Goal: Book appointment/travel/reservation

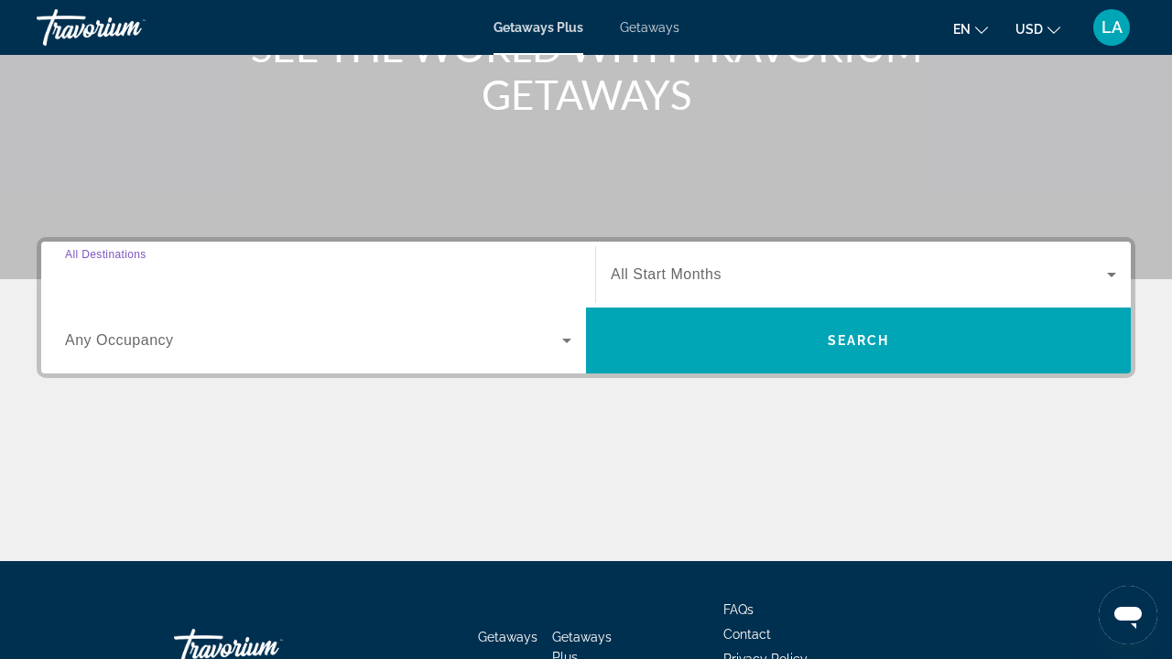
click at [434, 272] on input "Destination All Destinations" at bounding box center [318, 276] width 506 height 22
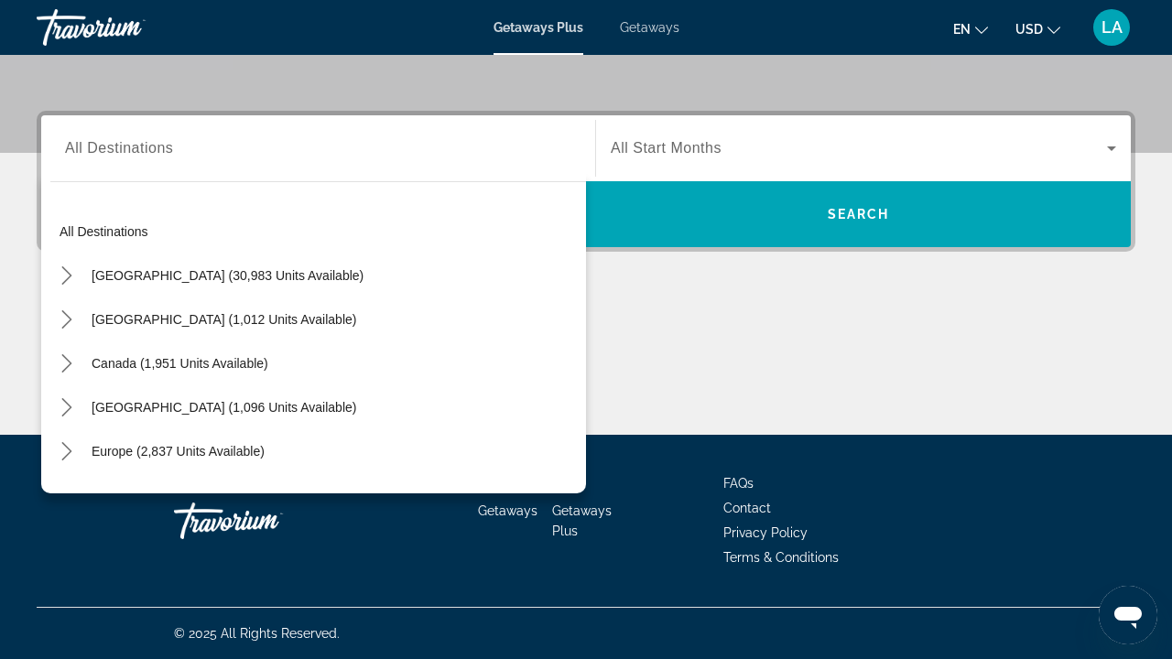
click at [325, 176] on div "All destinations [GEOGRAPHIC_DATA] (30,983 units available) [GEOGRAPHIC_DATA] (…" at bounding box center [313, 332] width 545 height 321
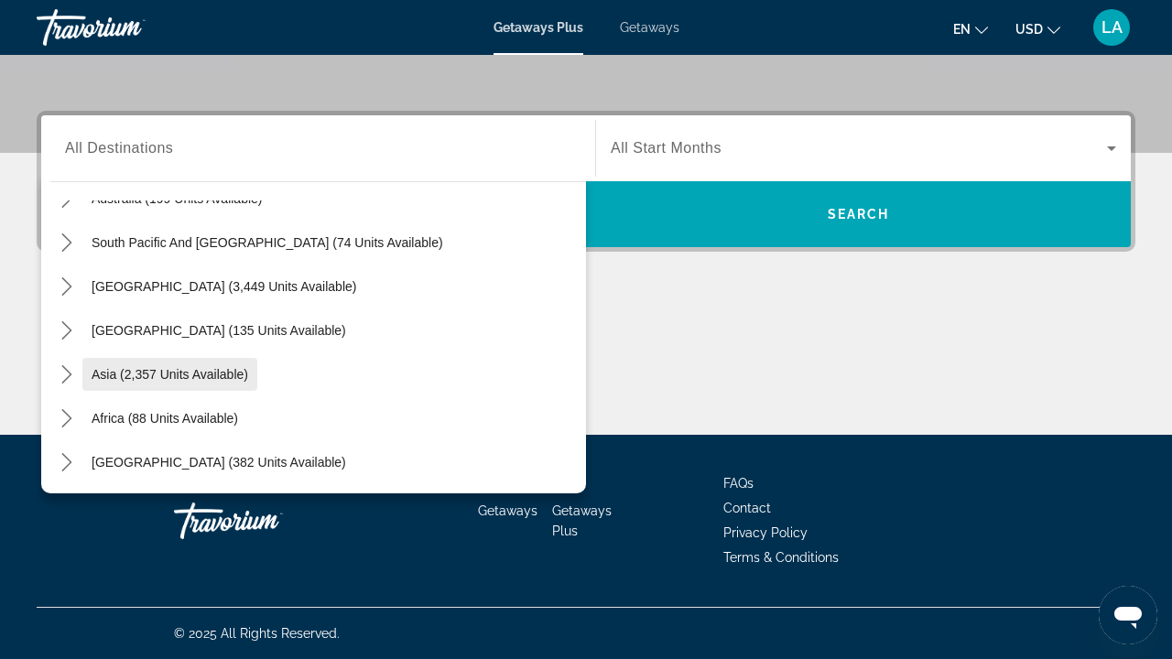
click at [187, 370] on span "Asia (2,357 units available)" at bounding box center [170, 374] width 157 height 15
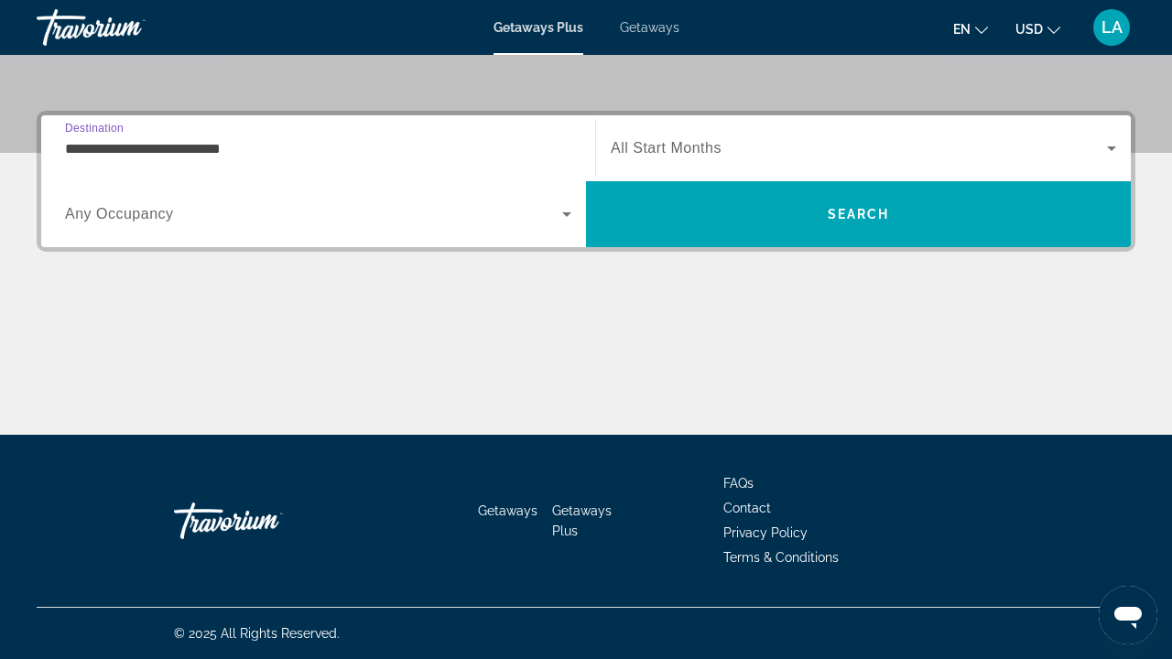
click at [87, 147] on input "**********" at bounding box center [318, 149] width 506 height 22
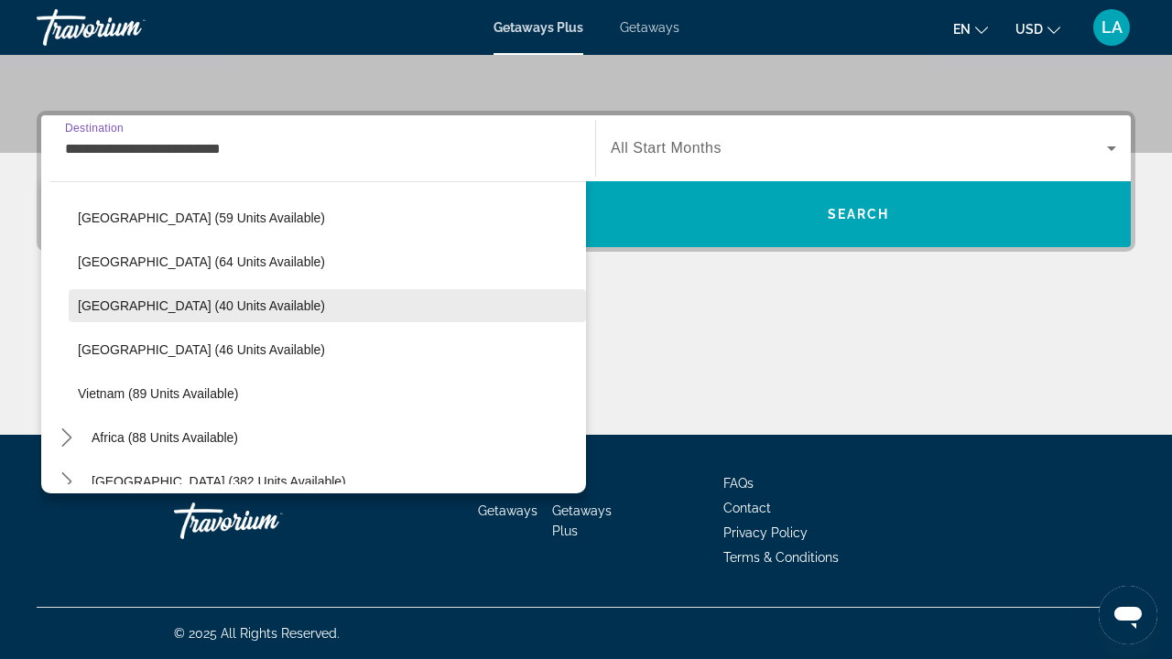
scroll to position [723, 0]
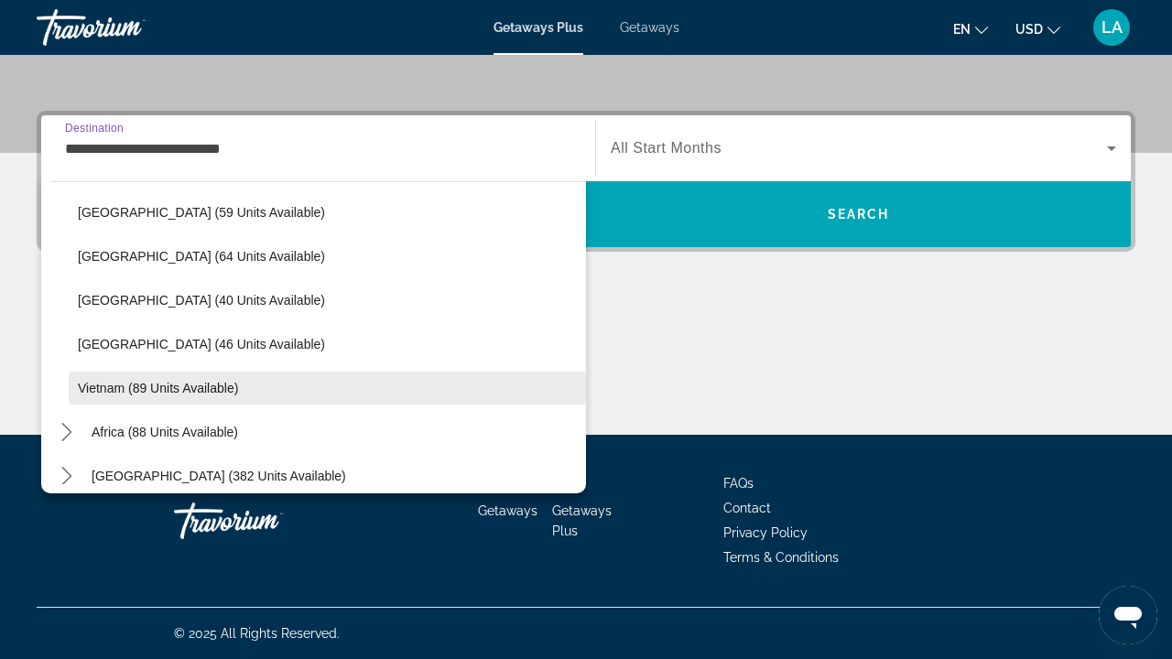
click at [158, 388] on span "Vietnam (89 units available)" at bounding box center [158, 388] width 160 height 15
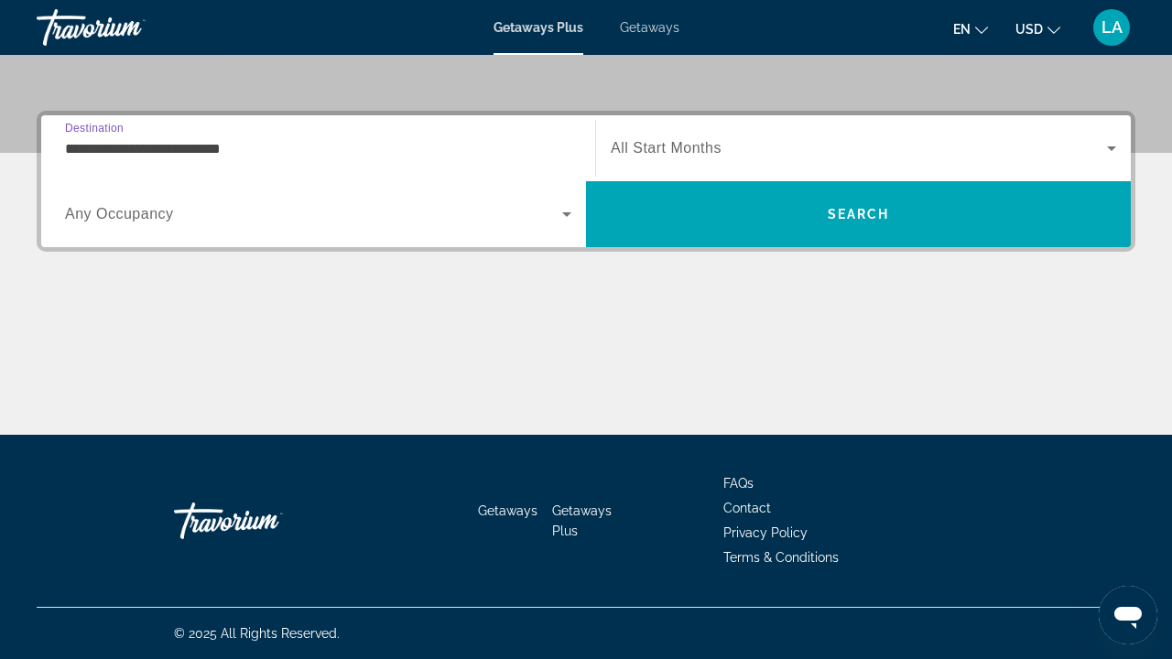
type input "**********"
click at [186, 223] on span "Search widget" at bounding box center [313, 214] width 497 height 22
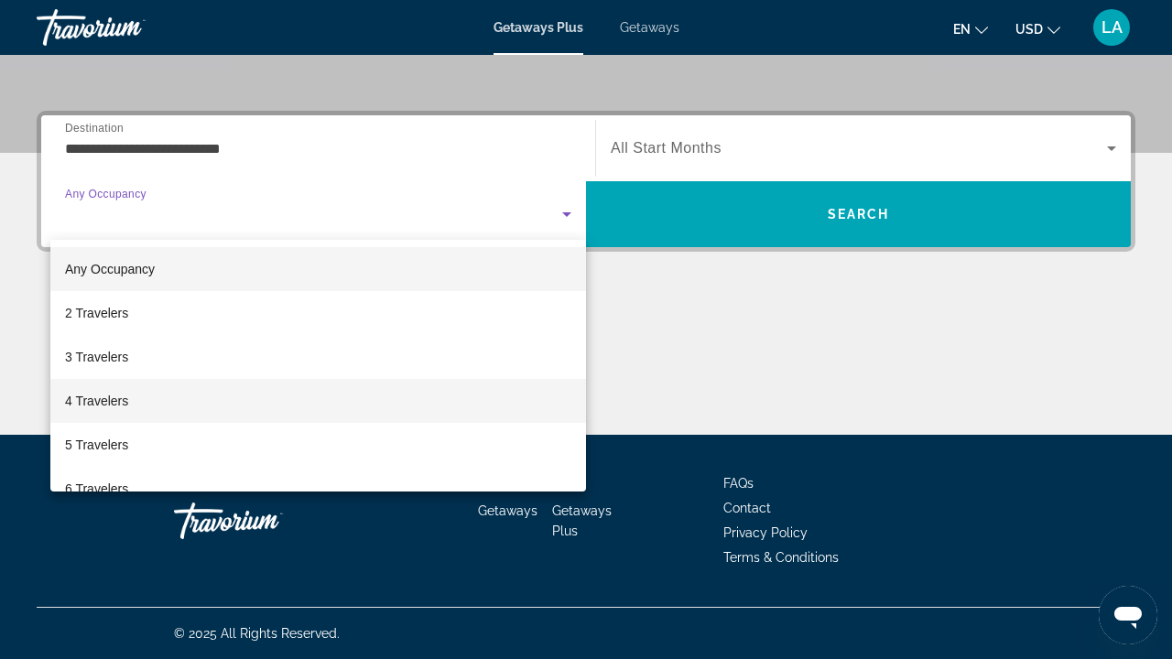
click at [145, 403] on mat-option "4 Travelers" at bounding box center [318, 401] width 536 height 44
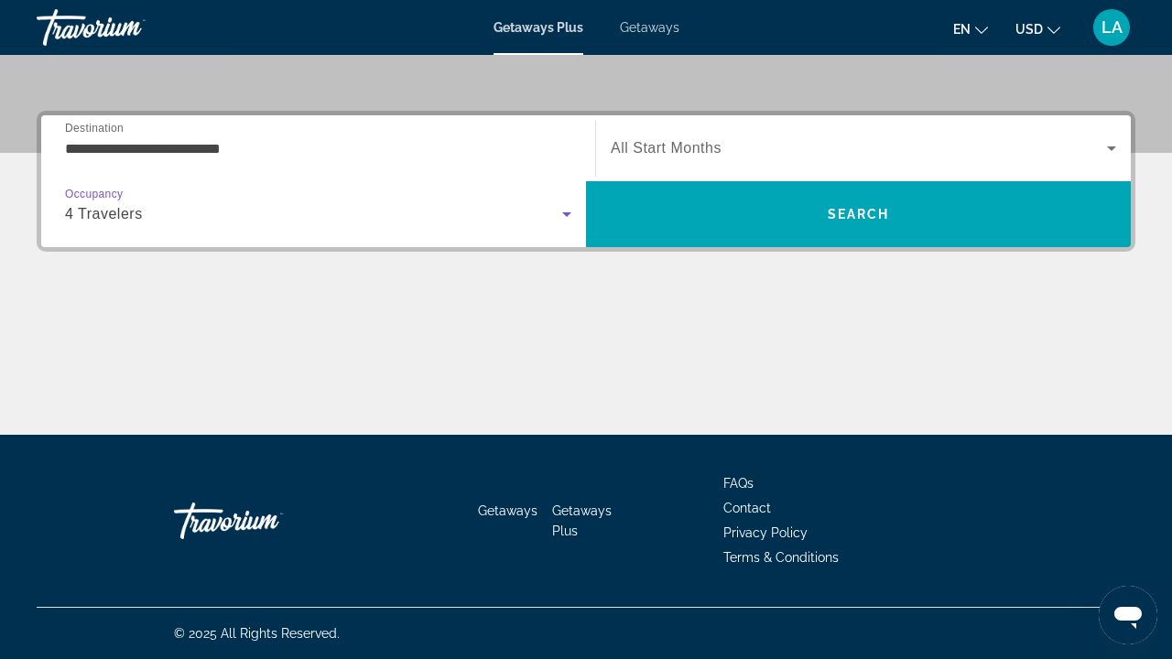
click at [677, 159] on div "Search widget" at bounding box center [864, 148] width 506 height 51
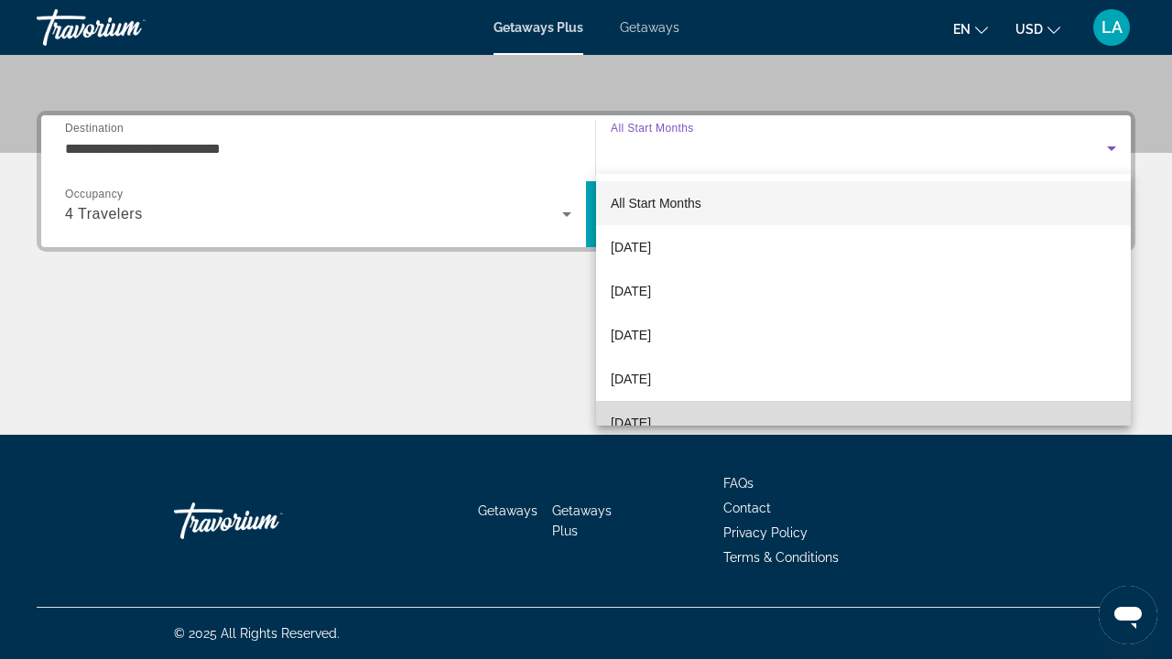
click at [651, 420] on span "[DATE]" at bounding box center [631, 423] width 40 height 22
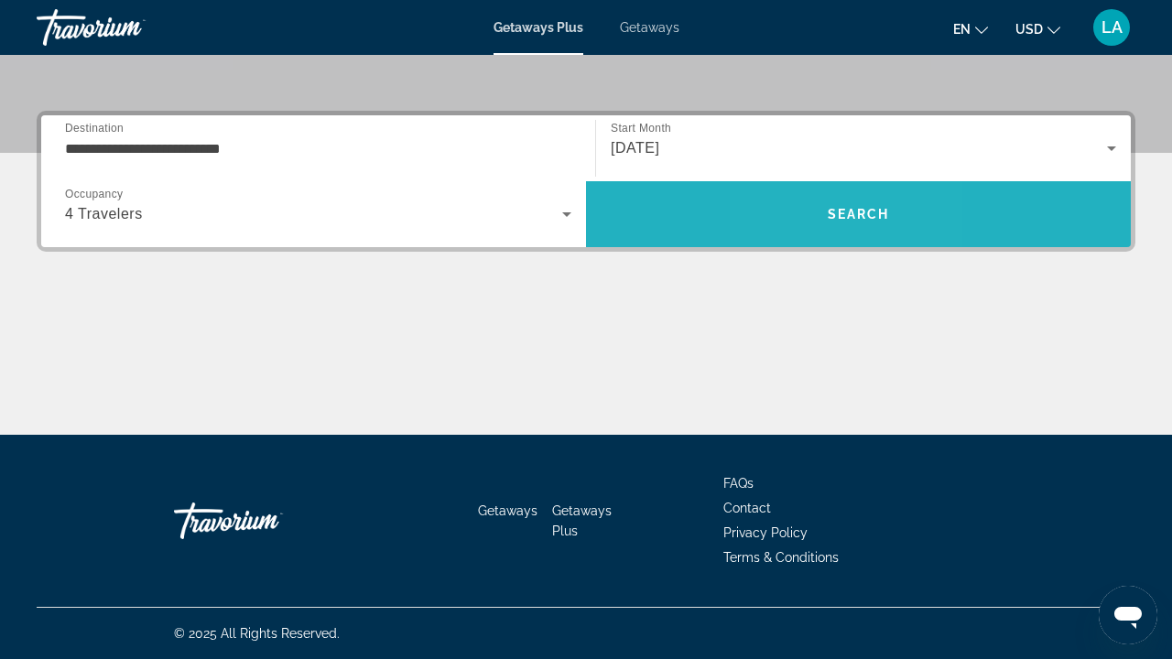
click at [815, 220] on span "Search" at bounding box center [858, 214] width 545 height 44
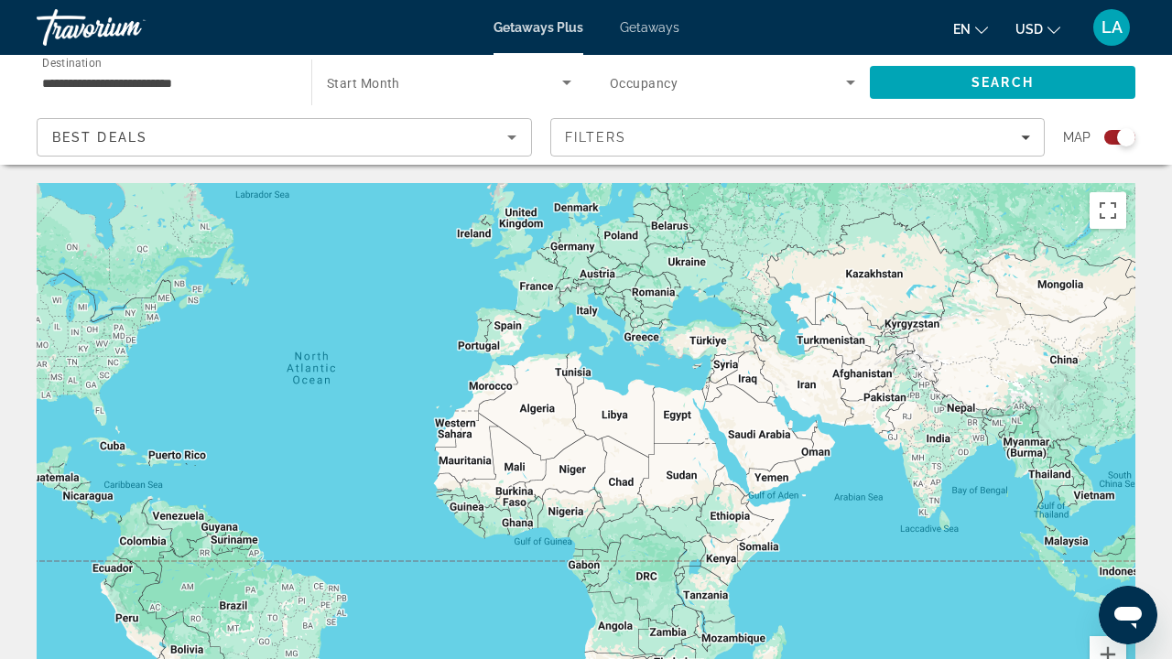
drag, startPoint x: 949, startPoint y: 477, endPoint x: 730, endPoint y: 417, distance: 227.1
click at [729, 417] on div "Main content" at bounding box center [586, 457] width 1099 height 549
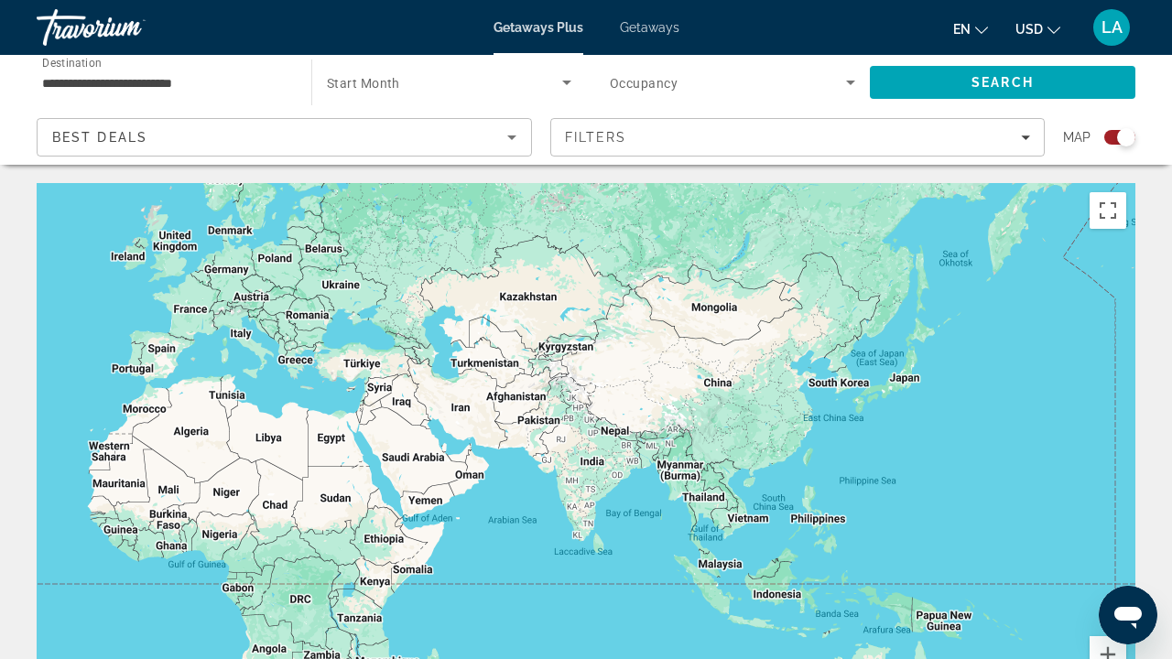
drag, startPoint x: 860, startPoint y: 414, endPoint x: 506, endPoint y: 436, distance: 355.1
click at [506, 436] on div "Main content" at bounding box center [586, 457] width 1099 height 549
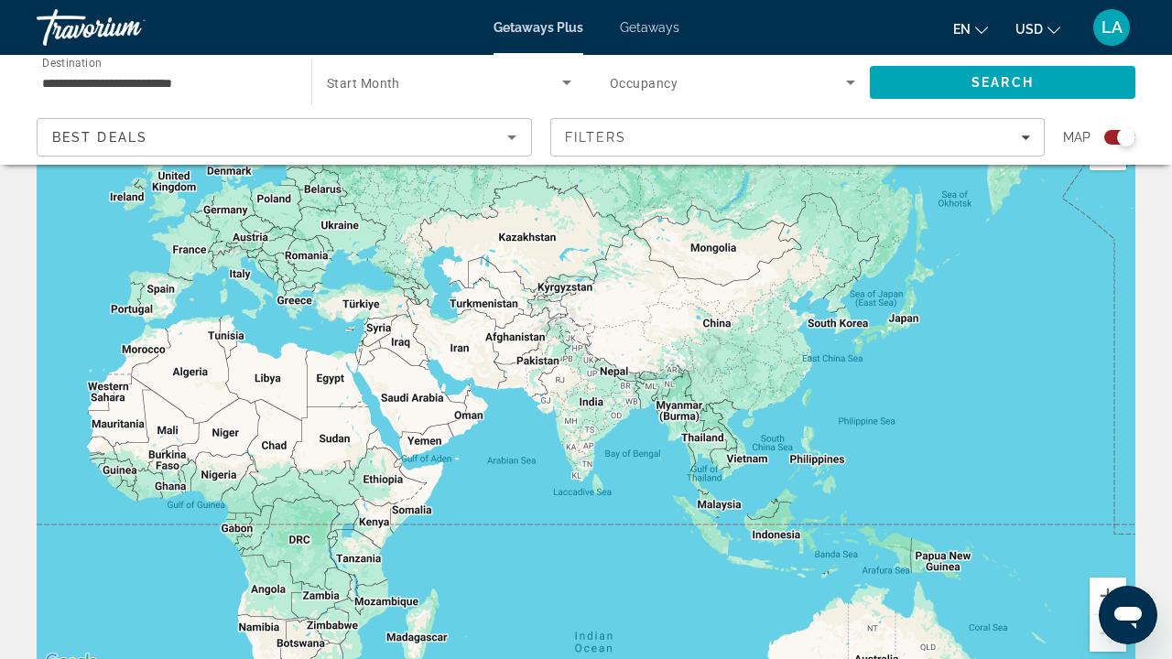
scroll to position [65, 0]
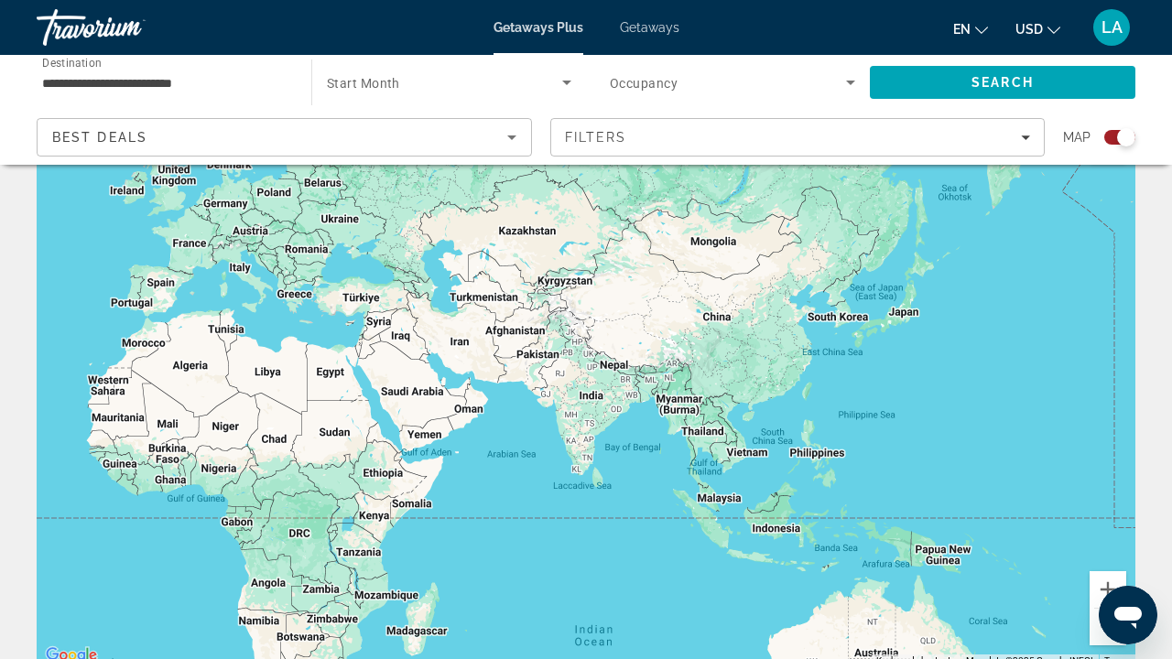
click at [759, 447] on div "Main content" at bounding box center [586, 392] width 1099 height 549
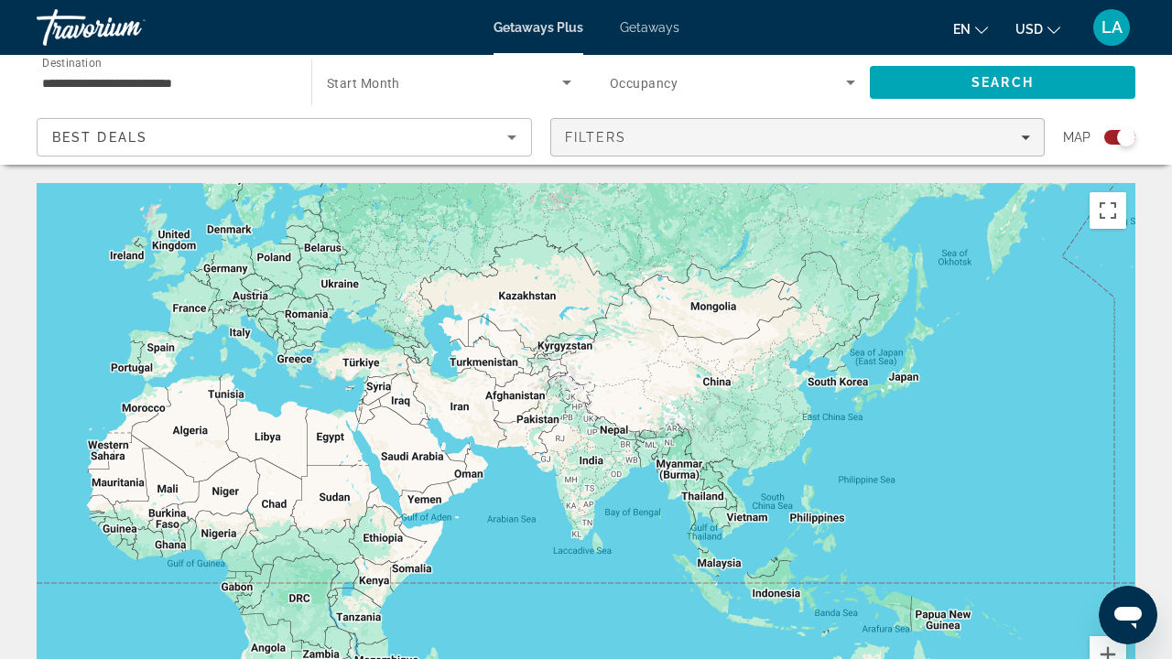
scroll to position [0, 0]
click at [438, 82] on span "Search widget" at bounding box center [444, 82] width 235 height 22
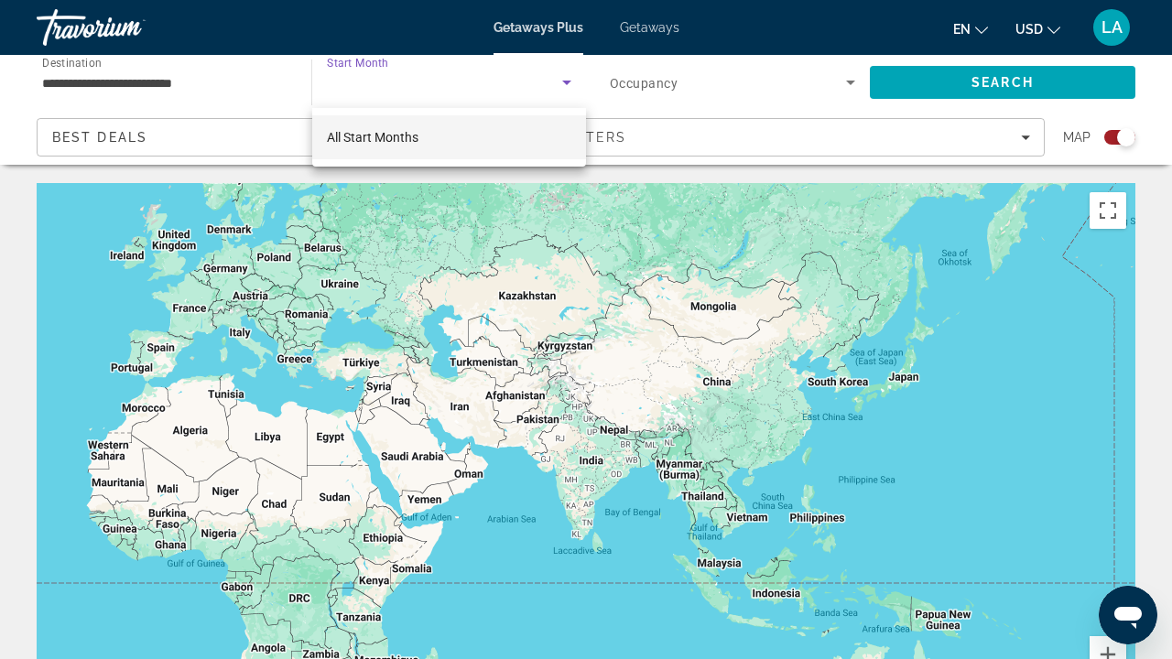
click at [412, 139] on span "All Start Months" at bounding box center [373, 137] width 92 height 15
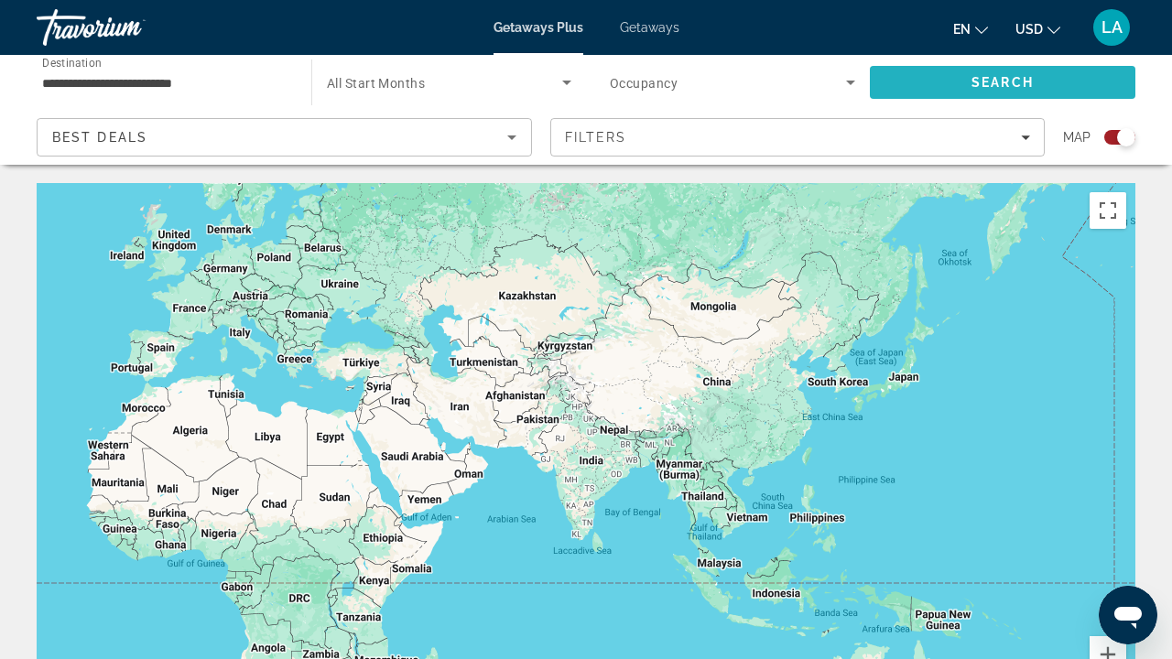
click at [937, 92] on span "Search" at bounding box center [1003, 82] width 266 height 44
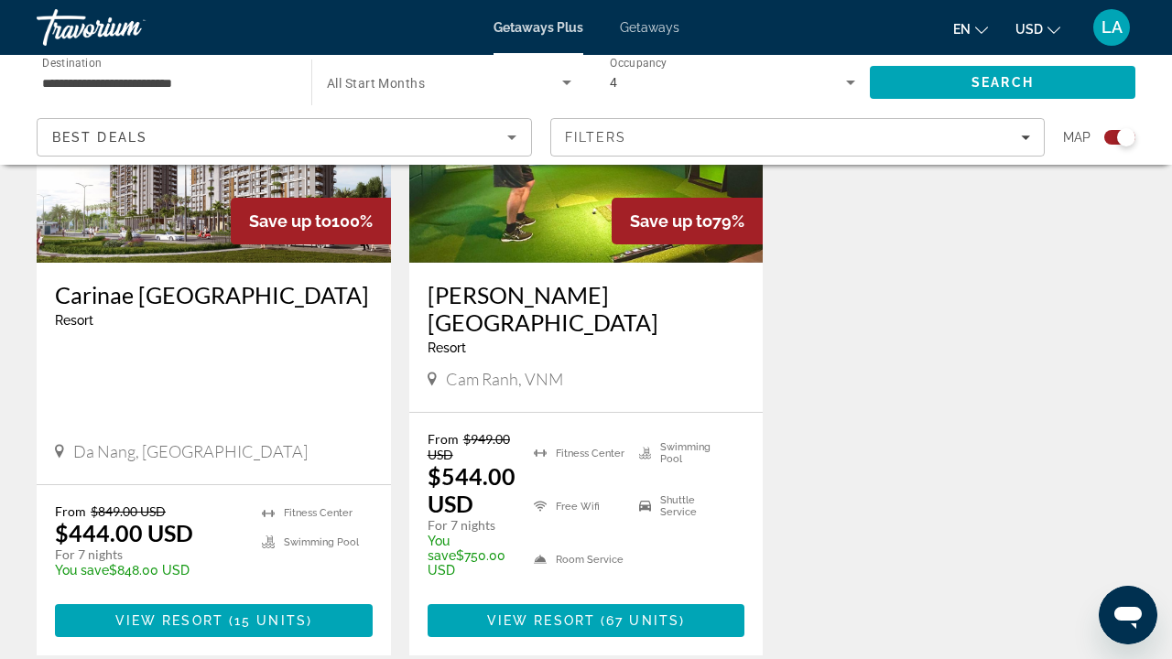
scroll to position [893, 0]
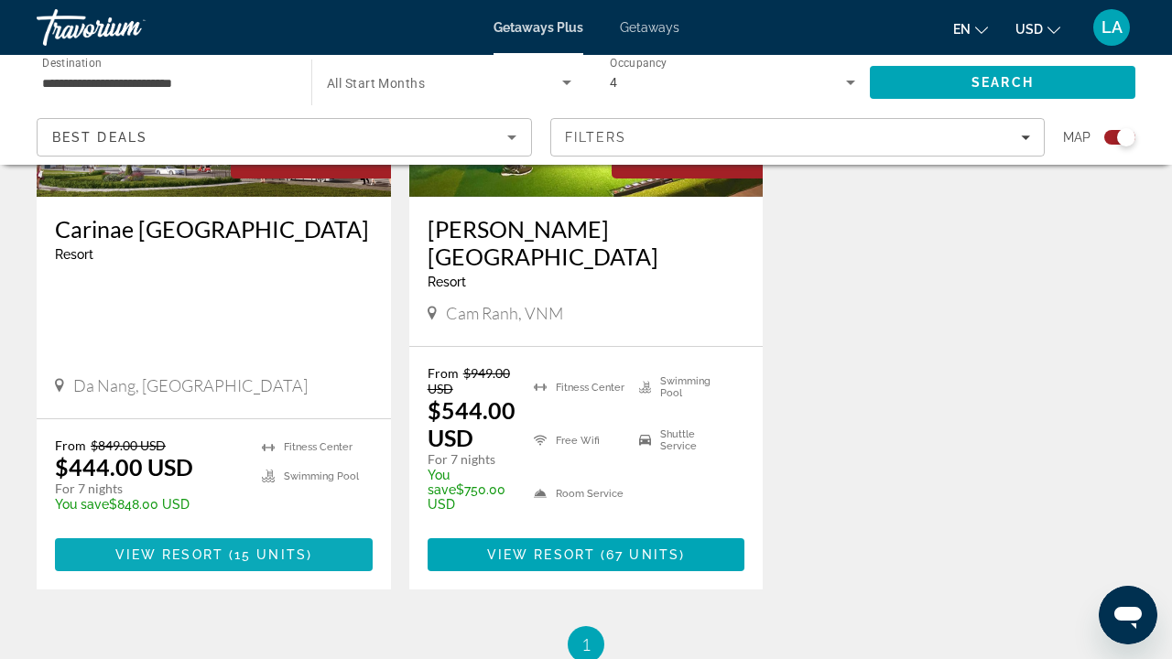
click at [271, 548] on span "15 units" at bounding box center [270, 555] width 72 height 15
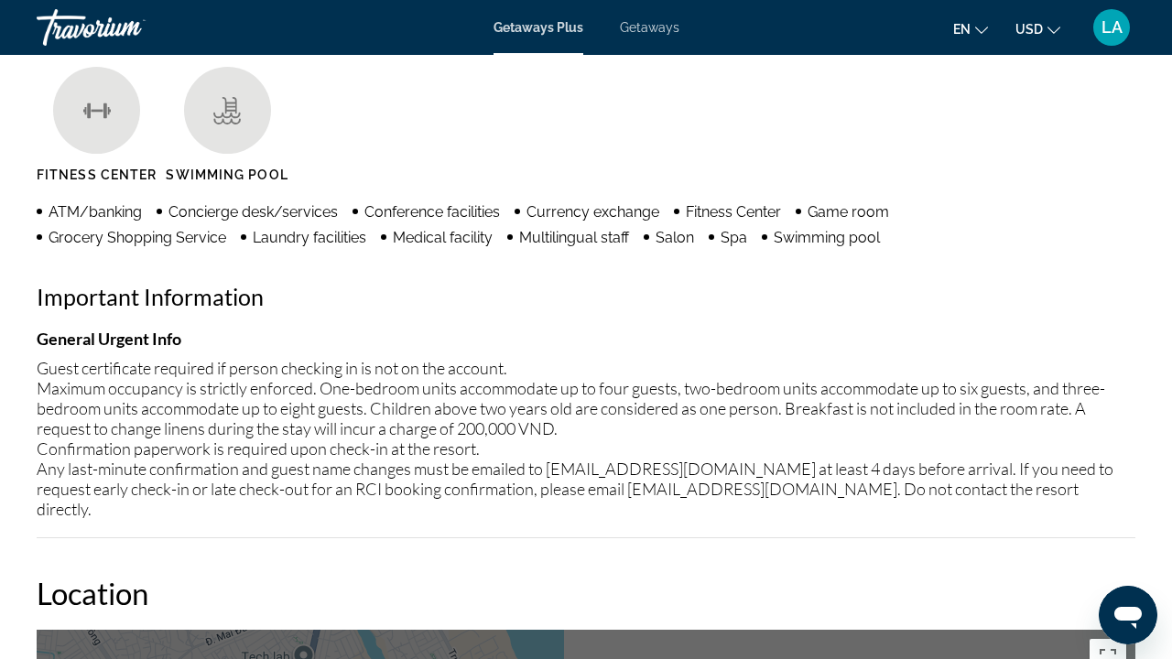
scroll to position [1773, 0]
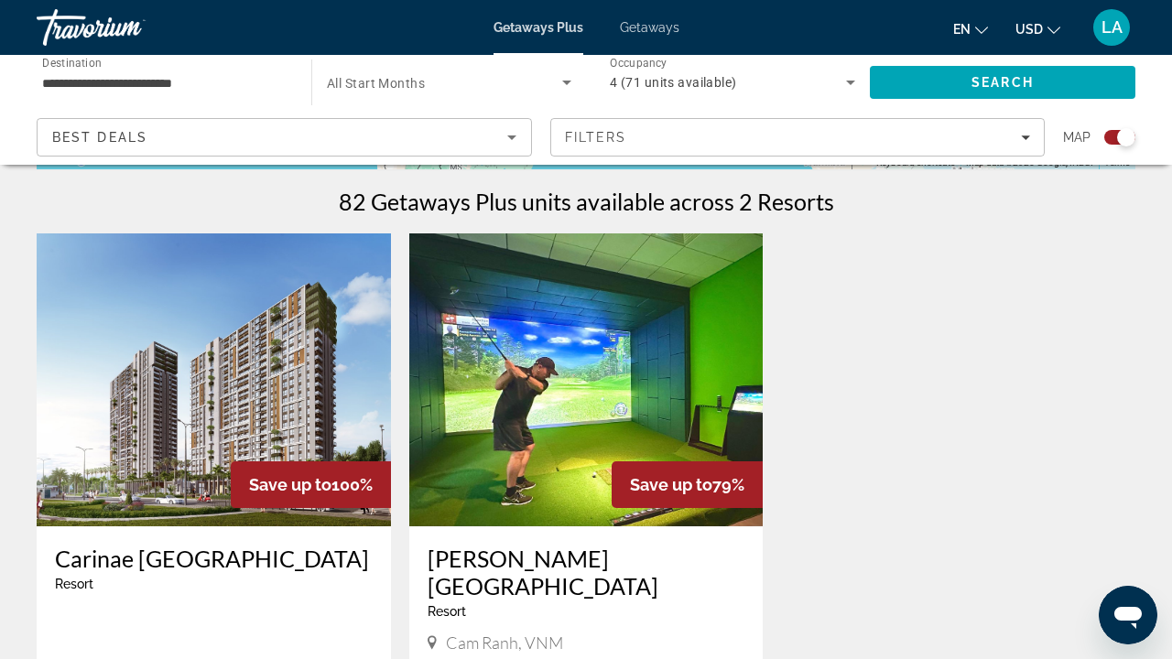
scroll to position [566, 0]
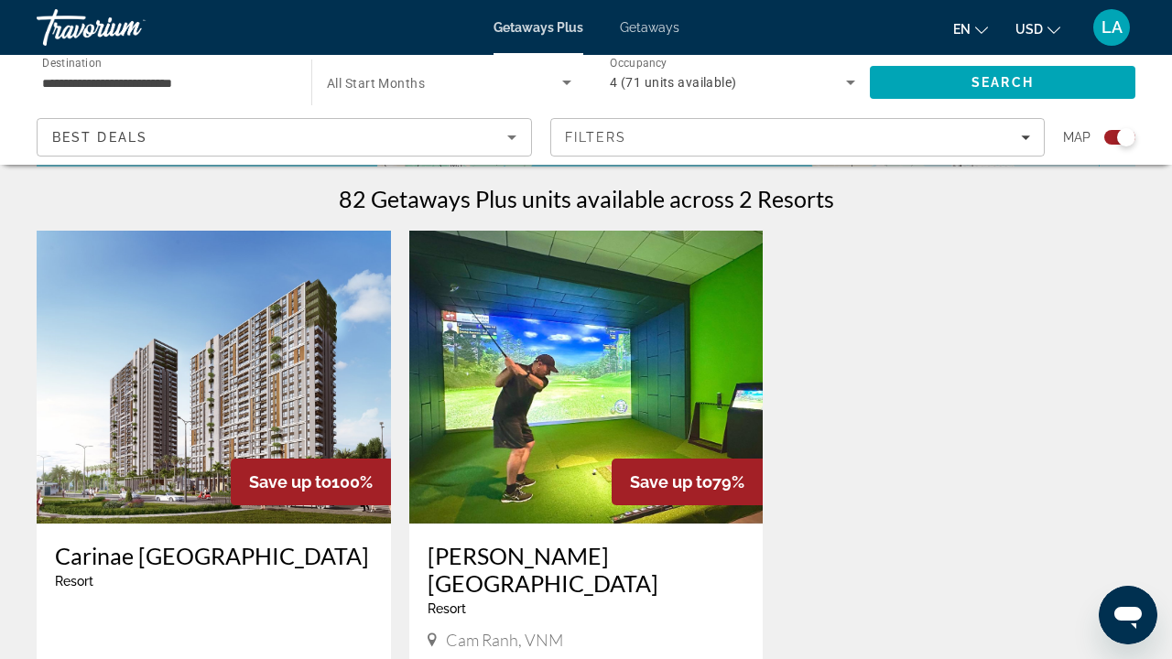
click at [561, 376] on img "Main content" at bounding box center [586, 377] width 354 height 293
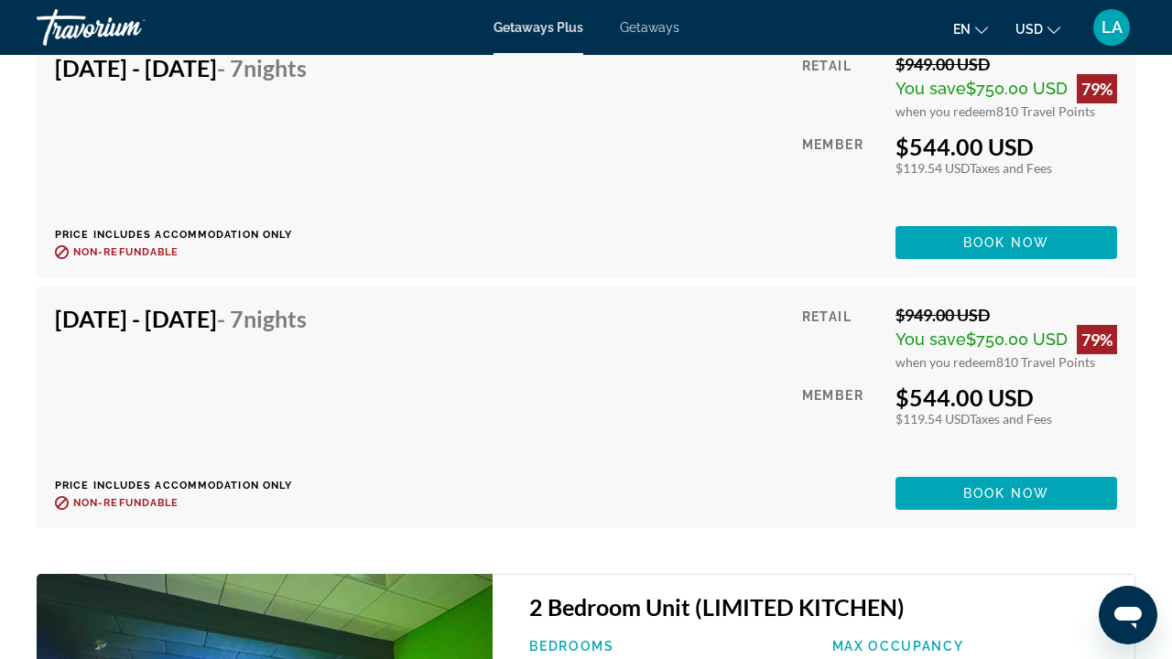
scroll to position [5689, 0]
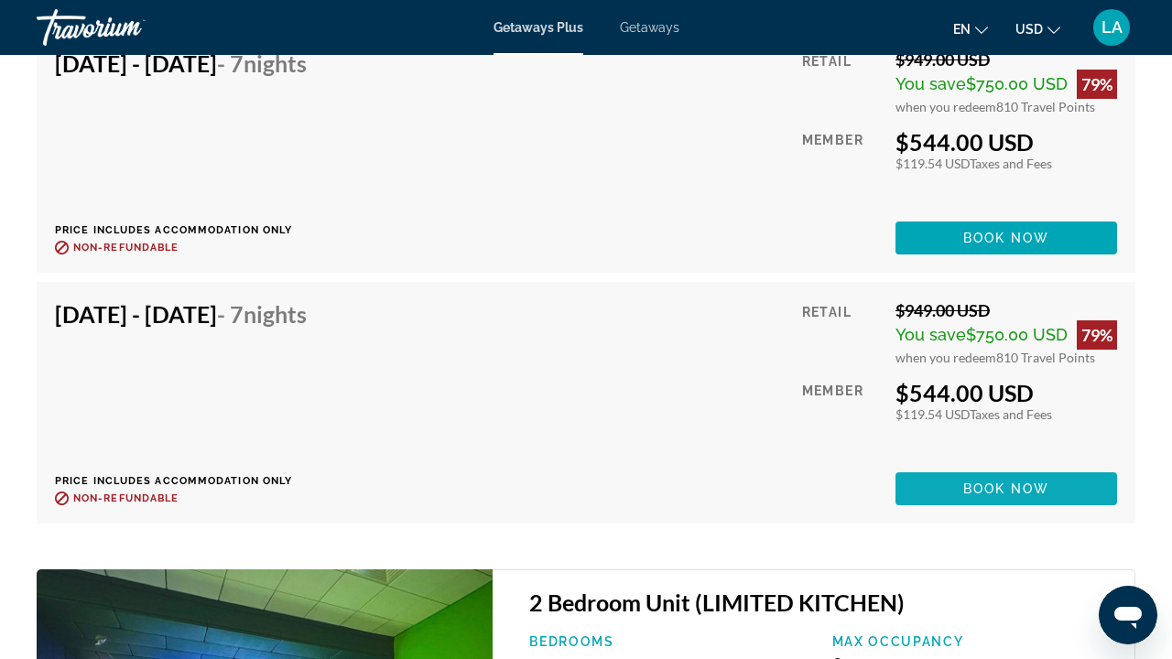
click at [931, 491] on span "Main content" at bounding box center [1007, 489] width 222 height 44
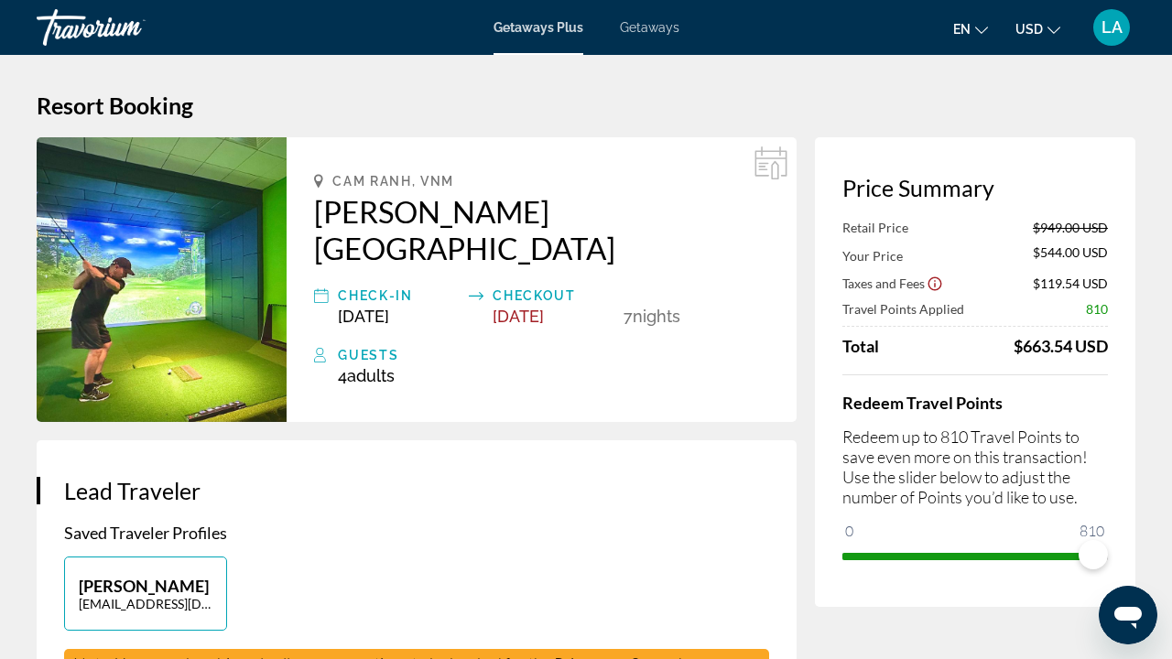
click at [656, 30] on span "Getaways" at bounding box center [650, 27] width 60 height 15
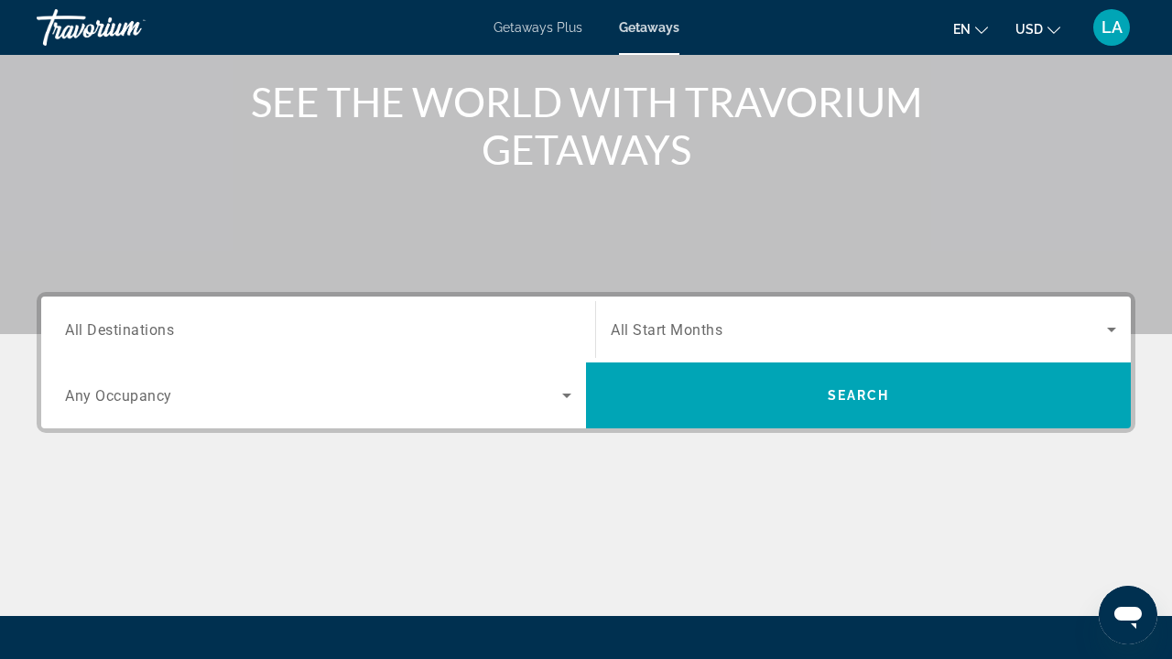
scroll to position [371, 0]
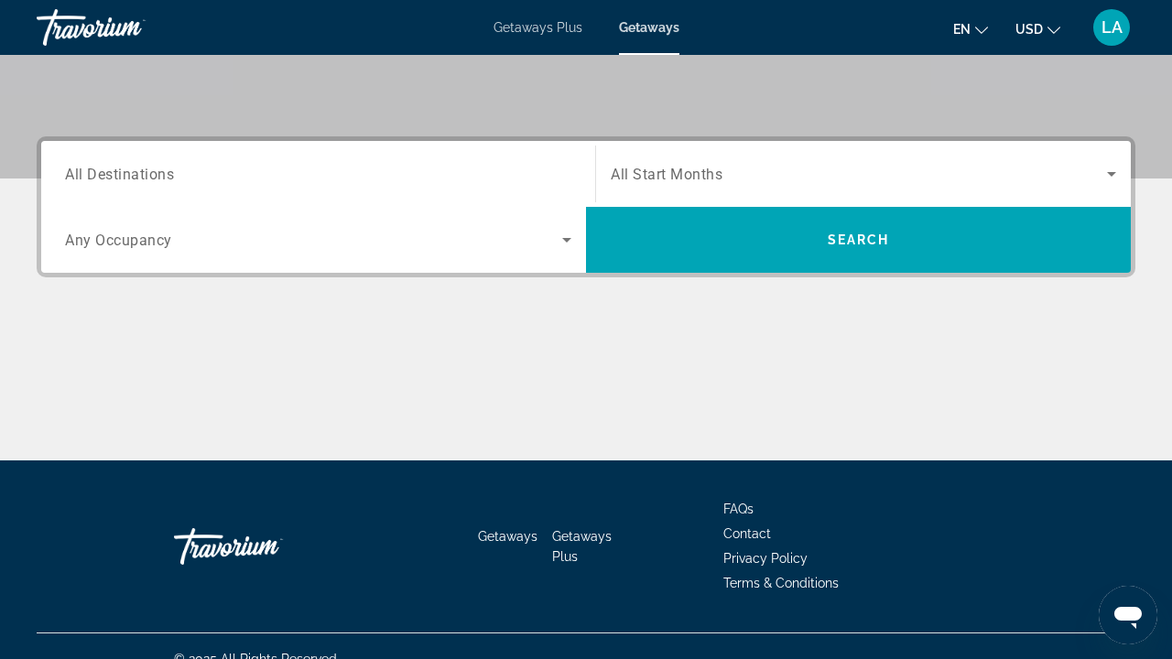
click at [441, 178] on input "Destination All Destinations" at bounding box center [318, 175] width 506 height 22
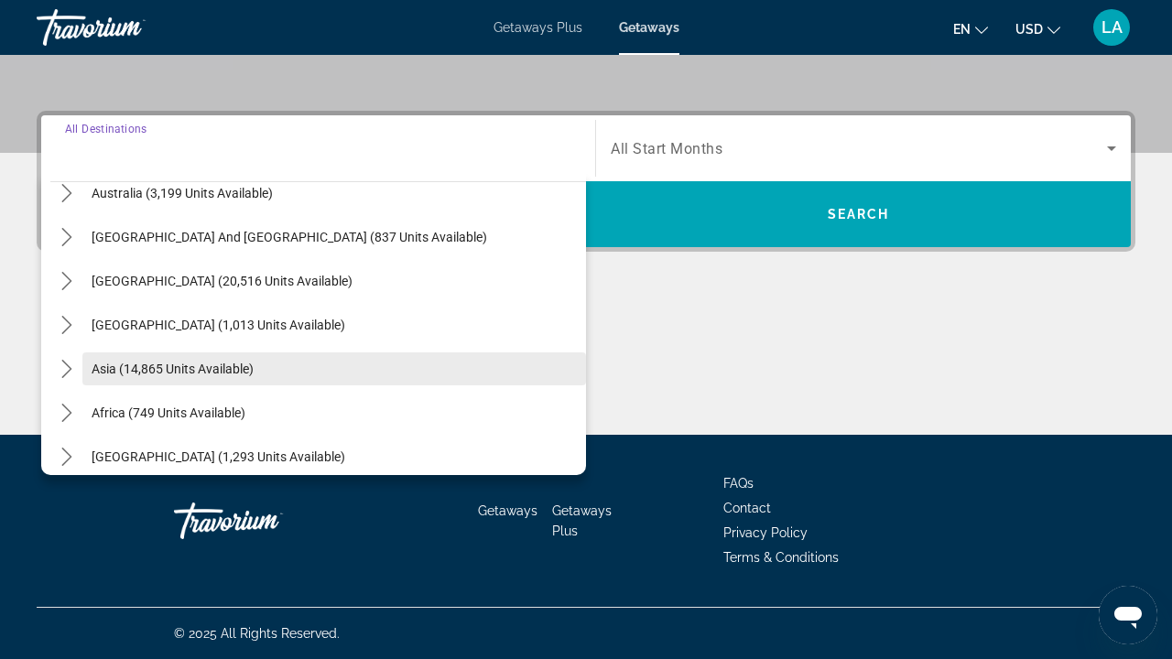
scroll to position [286, 0]
click at [184, 368] on span "Asia (14,865 units available)" at bounding box center [173, 367] width 162 height 15
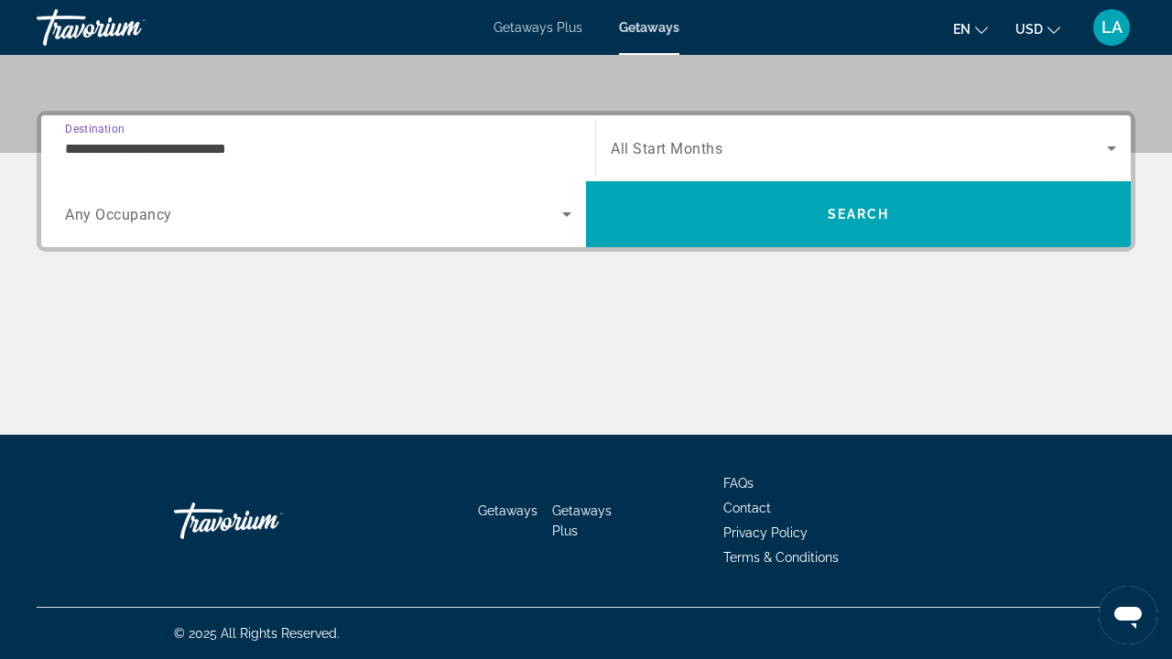
click at [201, 146] on input "**********" at bounding box center [318, 149] width 506 height 22
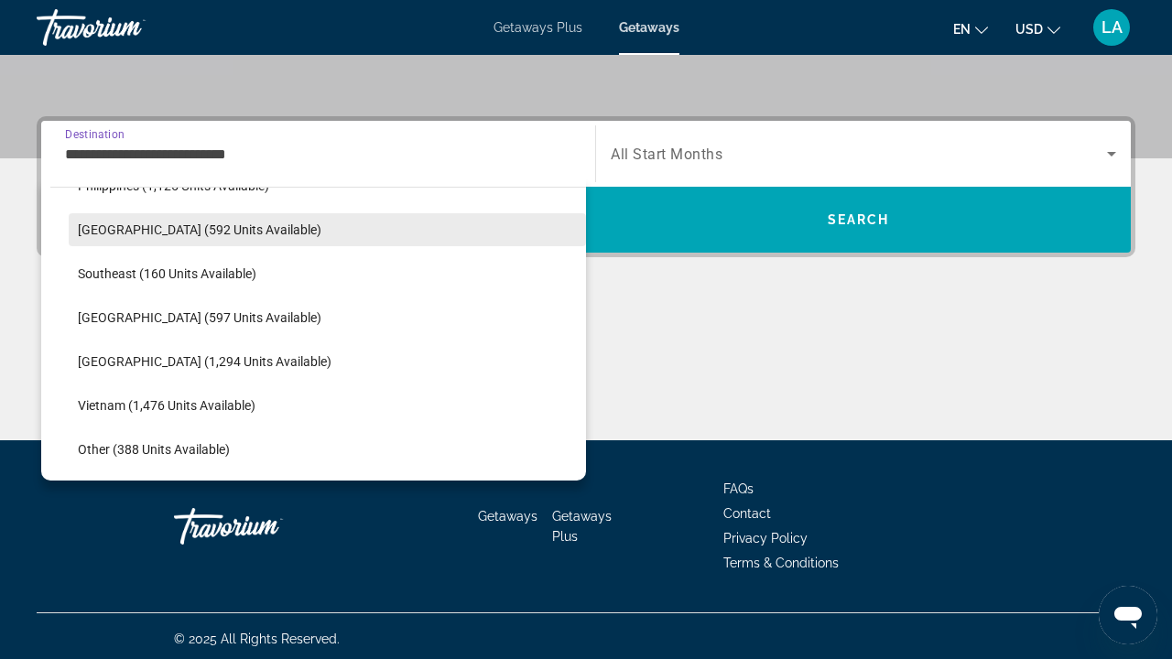
scroll to position [873, 0]
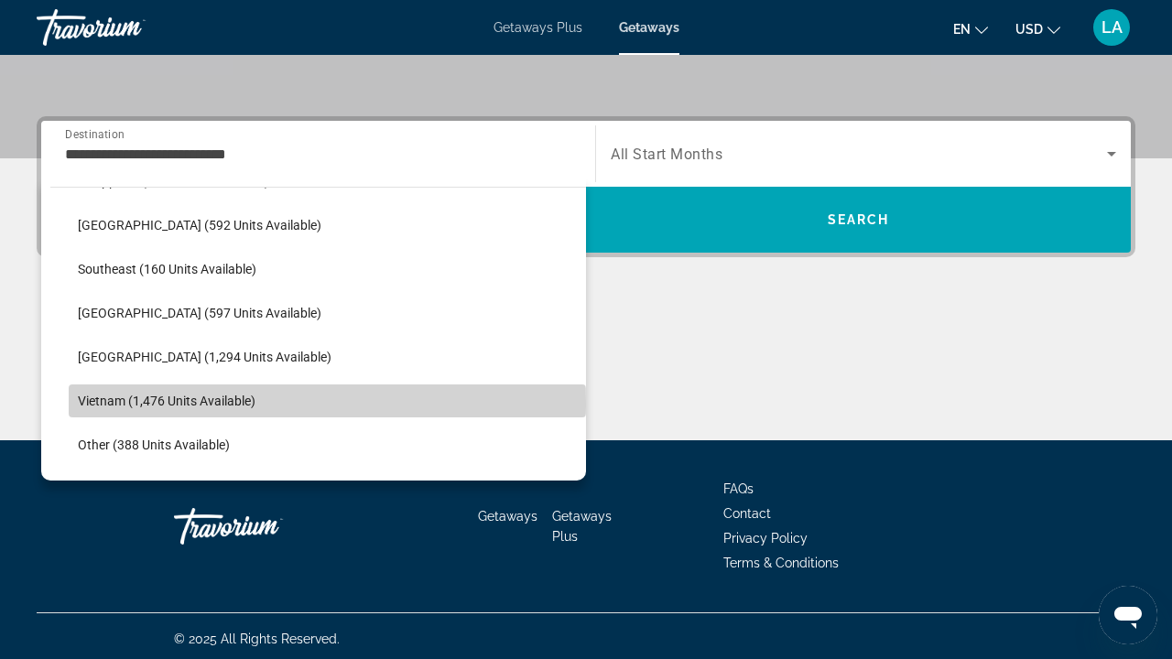
click at [124, 403] on span "Vietnam (1,476 units available)" at bounding box center [167, 401] width 178 height 15
type input "**********"
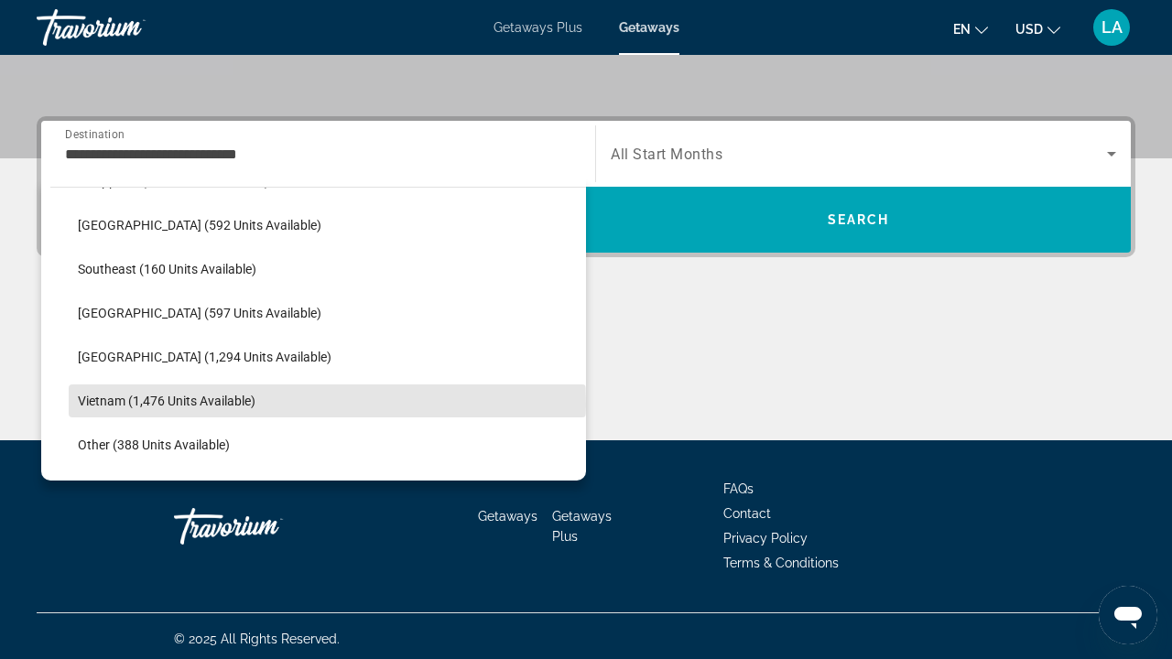
scroll to position [397, 0]
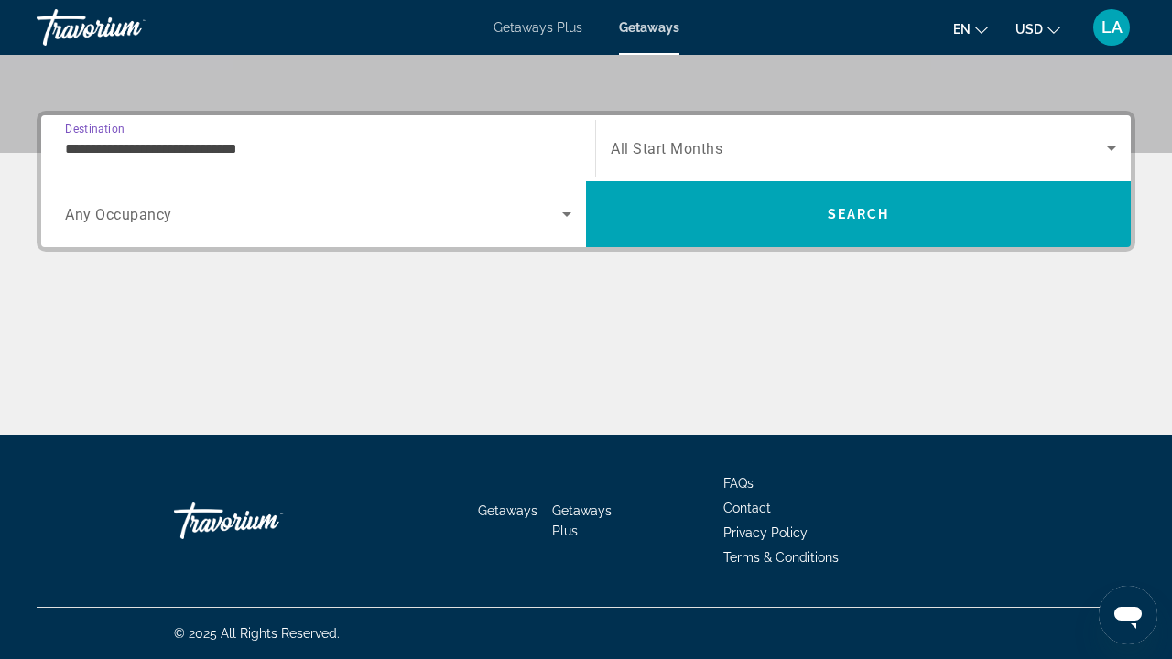
click at [660, 160] on div "Search widget" at bounding box center [864, 148] width 506 height 51
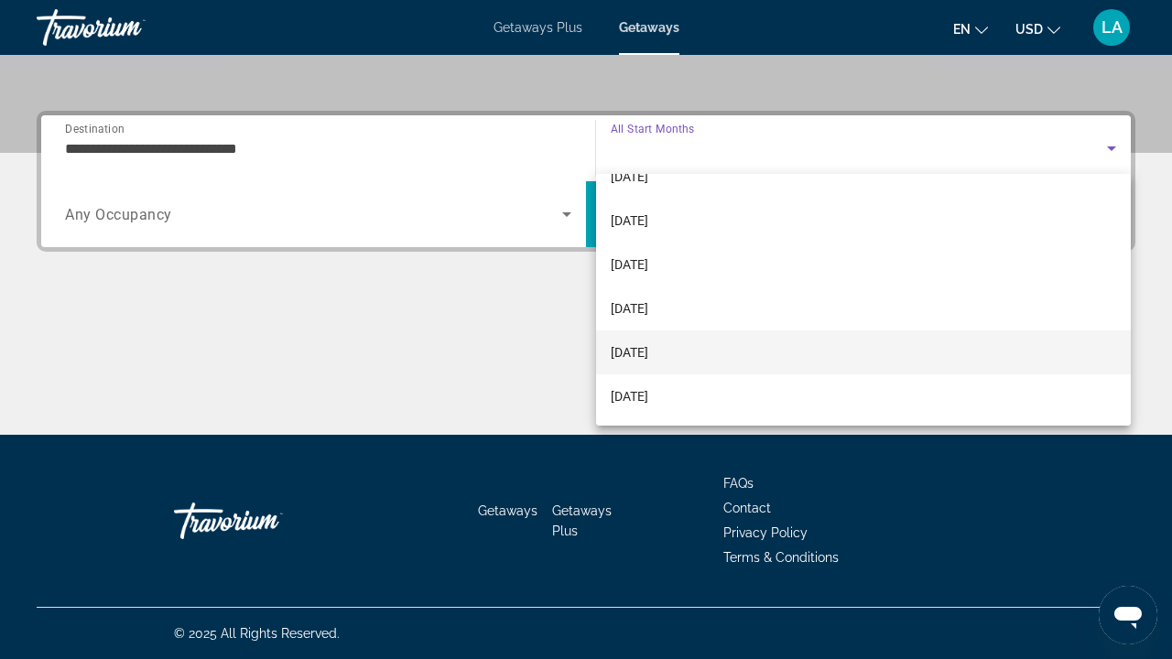
scroll to position [74, 0]
click at [647, 356] on span "[DATE]" at bounding box center [630, 349] width 38 height 22
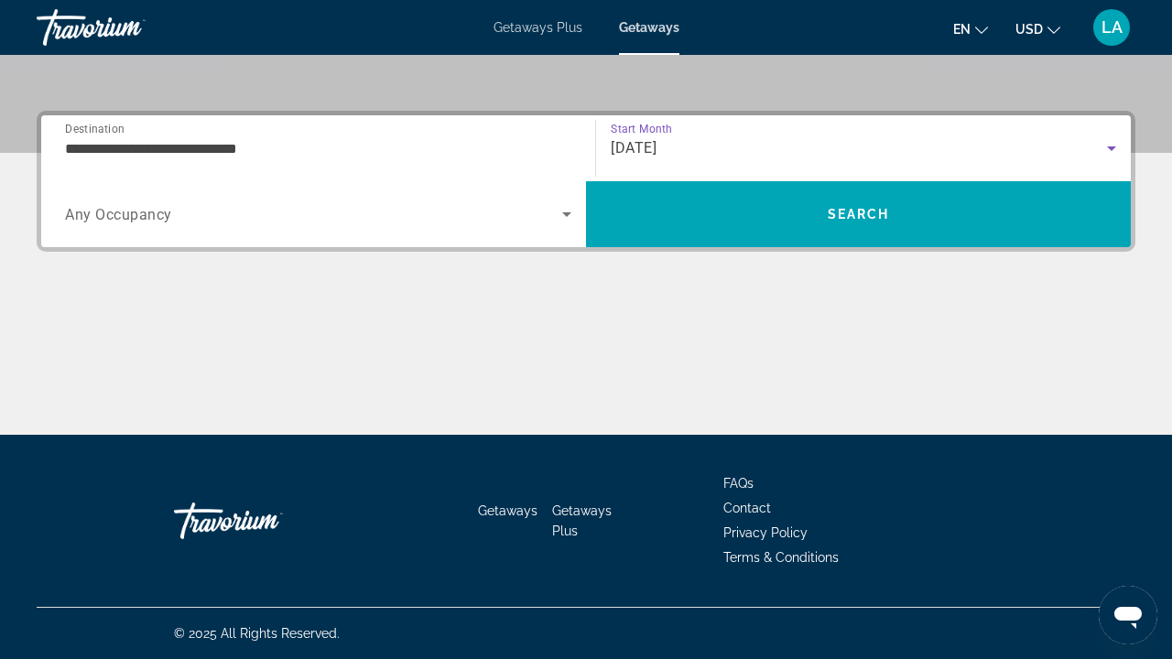
click at [231, 221] on span "Search widget" at bounding box center [313, 214] width 497 height 22
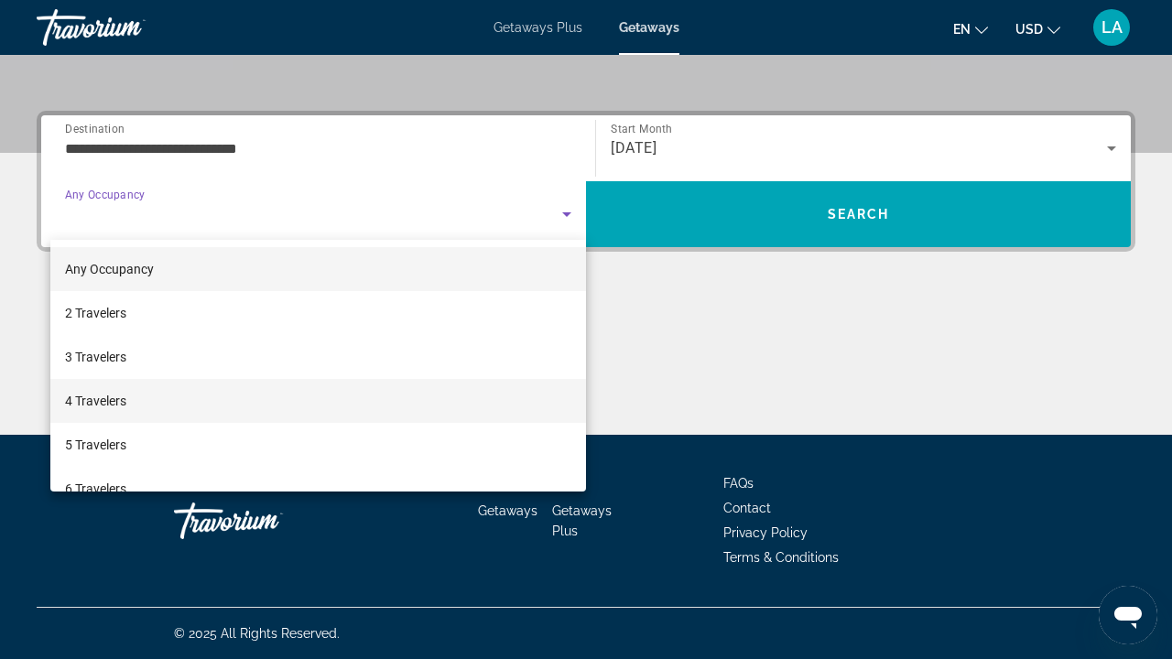
click at [131, 407] on mat-option "4 Travelers" at bounding box center [318, 401] width 536 height 44
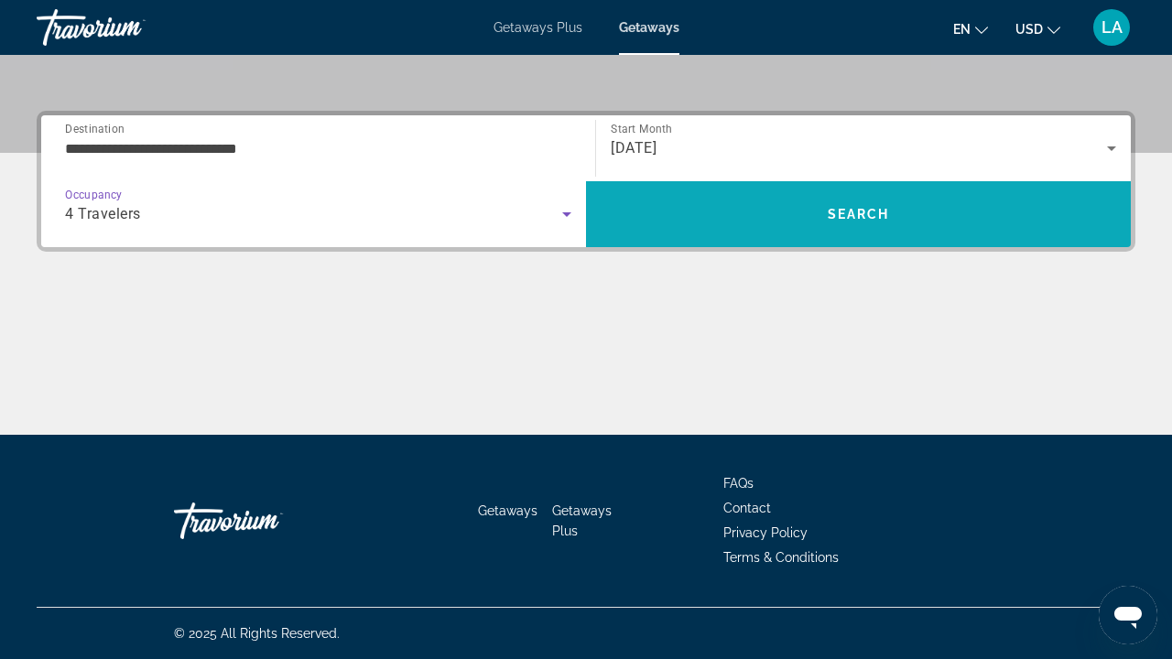
click at [731, 223] on span "Search" at bounding box center [858, 214] width 545 height 44
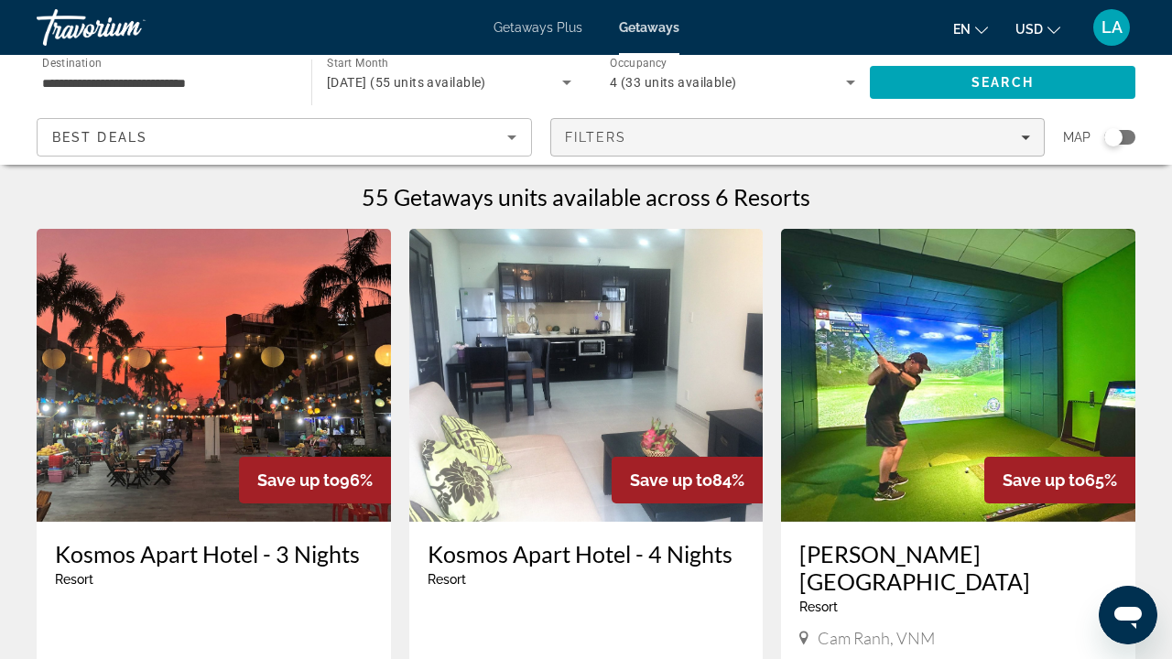
click at [1023, 137] on icon "Filters" at bounding box center [1025, 138] width 9 height 5
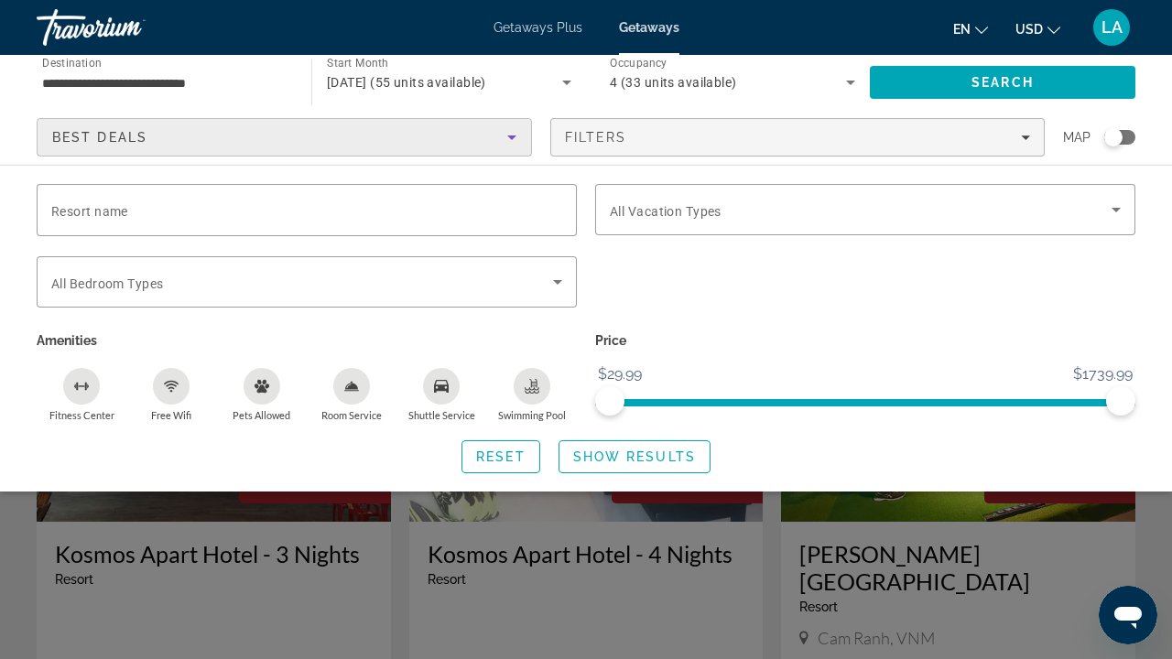
click at [506, 141] on icon "Sort by" at bounding box center [512, 137] width 22 height 22
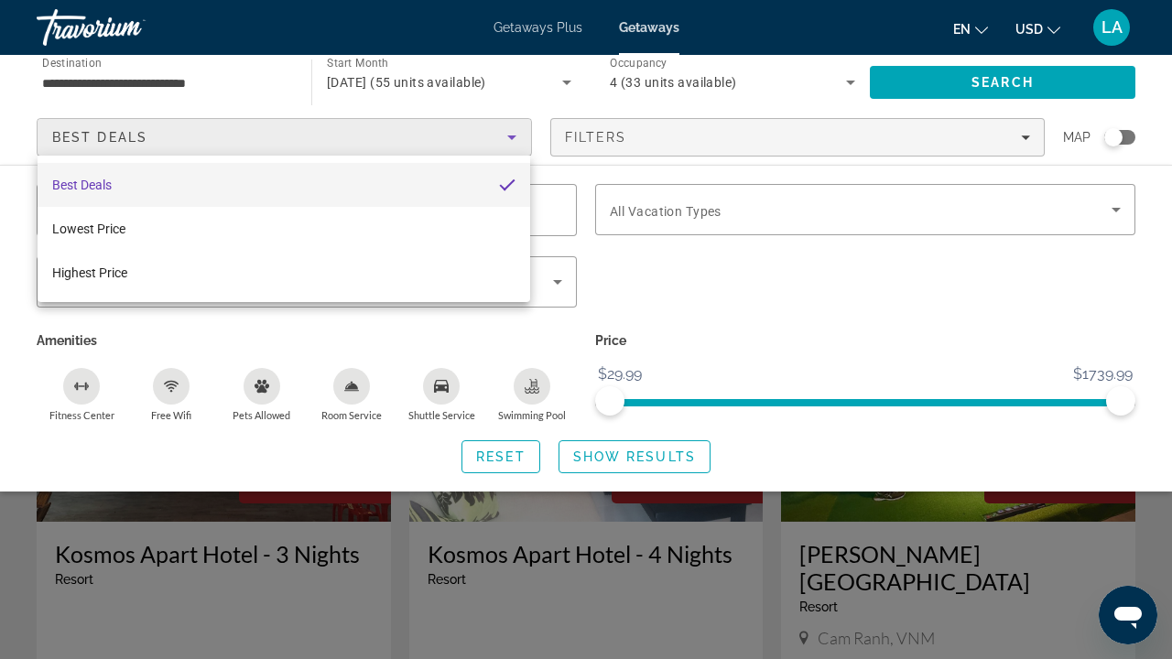
click at [514, 139] on div at bounding box center [586, 329] width 1172 height 659
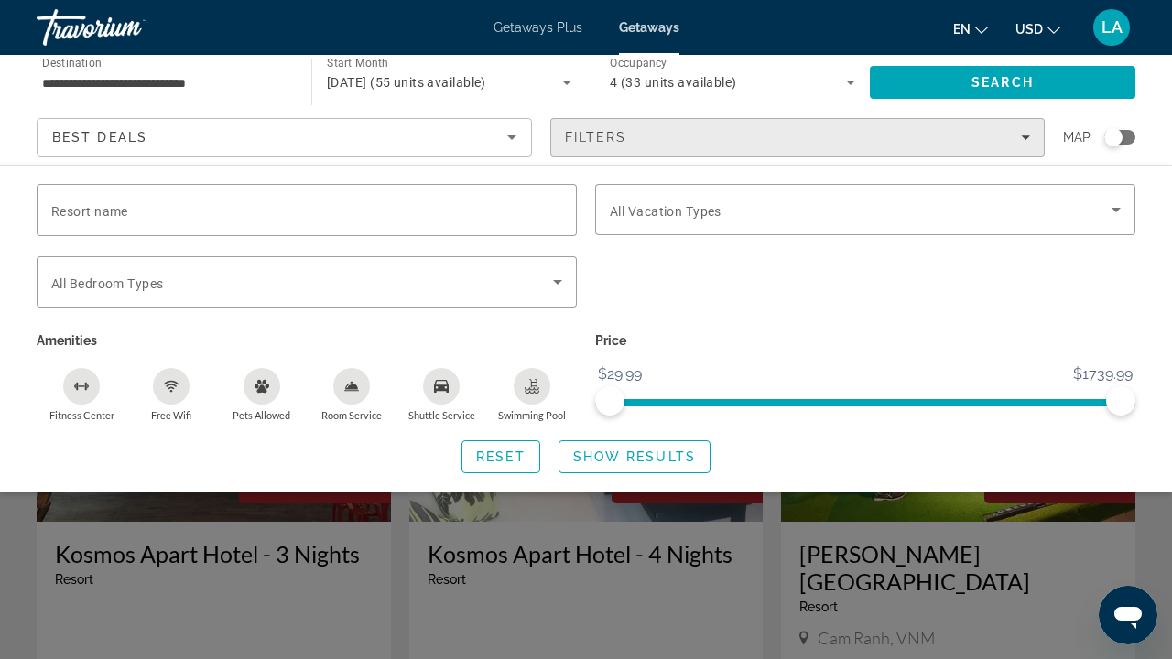
click at [1030, 136] on span "Filters" at bounding box center [798, 137] width 494 height 44
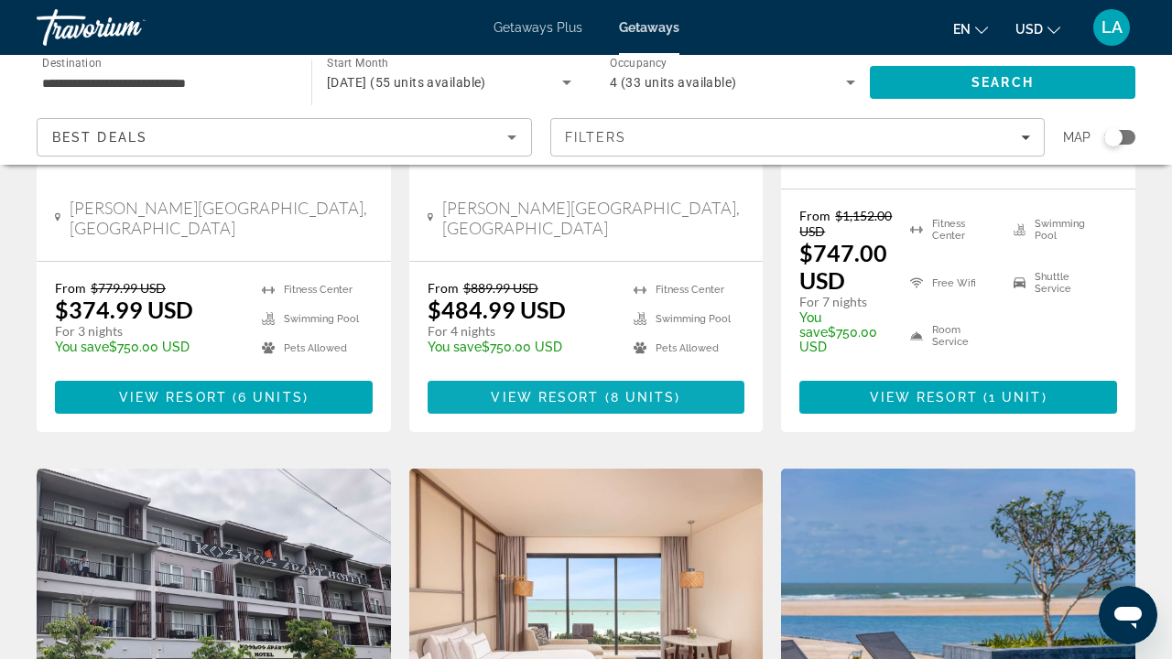
scroll to position [484, 0]
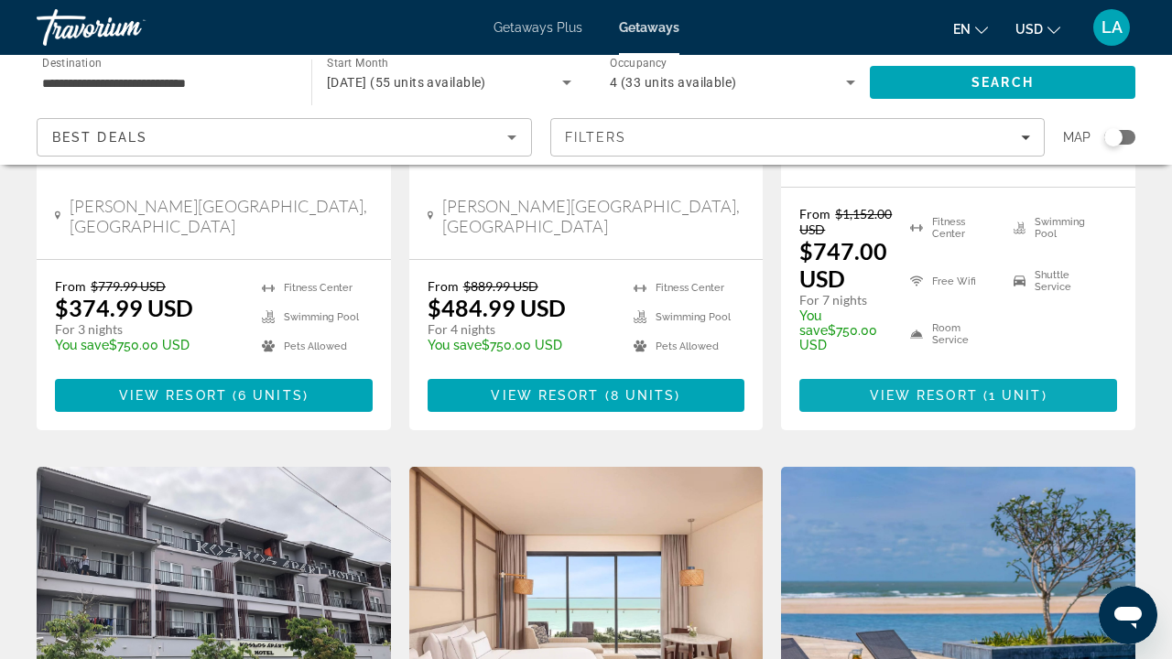
click at [936, 388] on span "View Resort" at bounding box center [924, 395] width 108 height 15
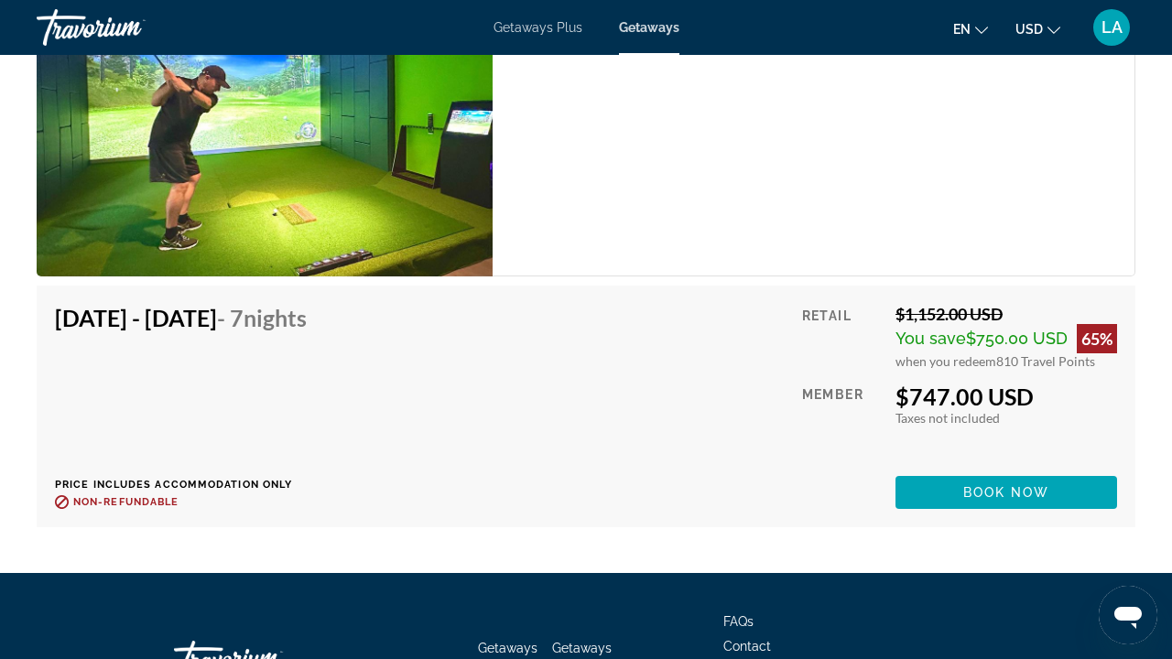
scroll to position [3551, 0]
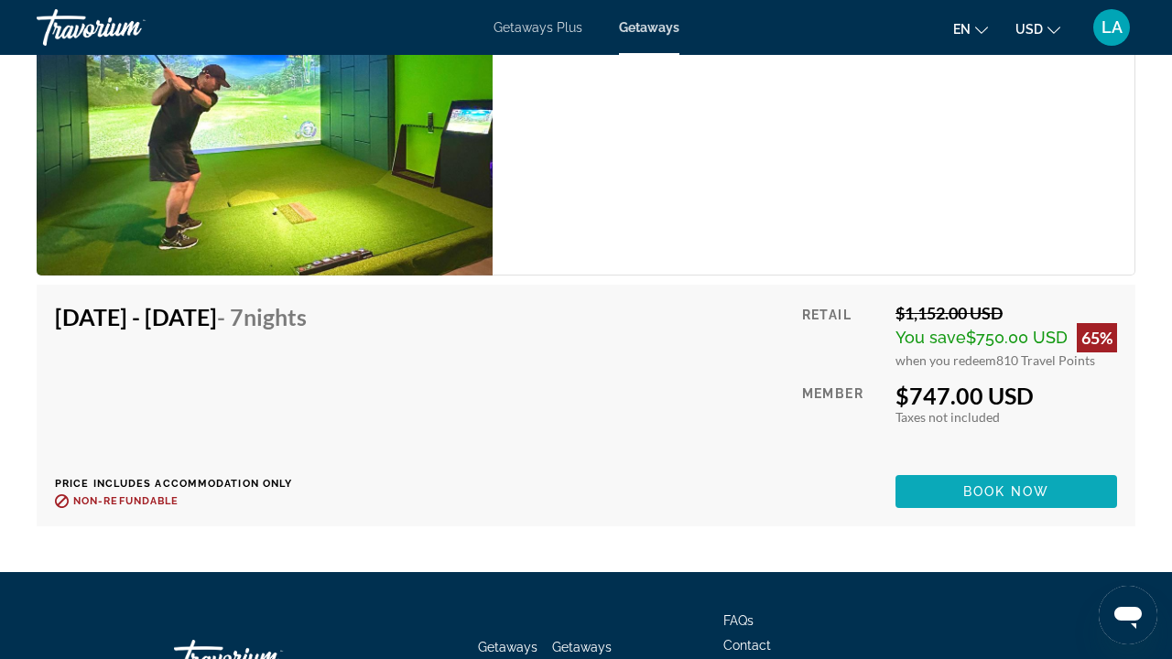
click at [1067, 507] on span "Main content" at bounding box center [1007, 492] width 222 height 44
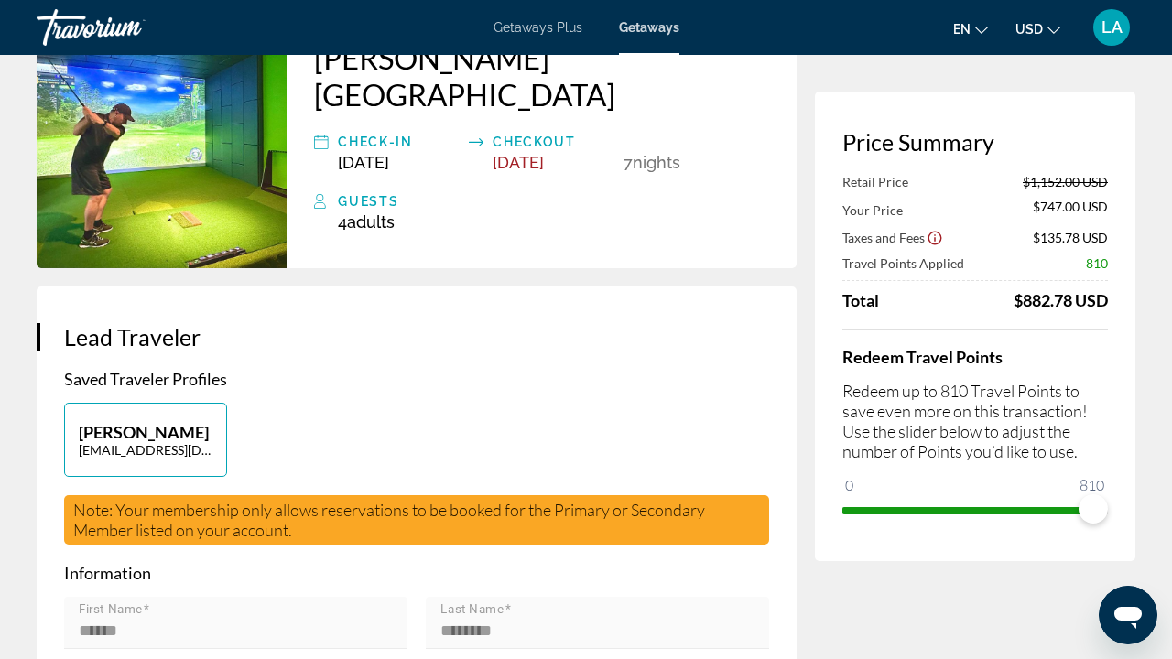
scroll to position [169, 0]
